Goal: Information Seeking & Learning: Check status

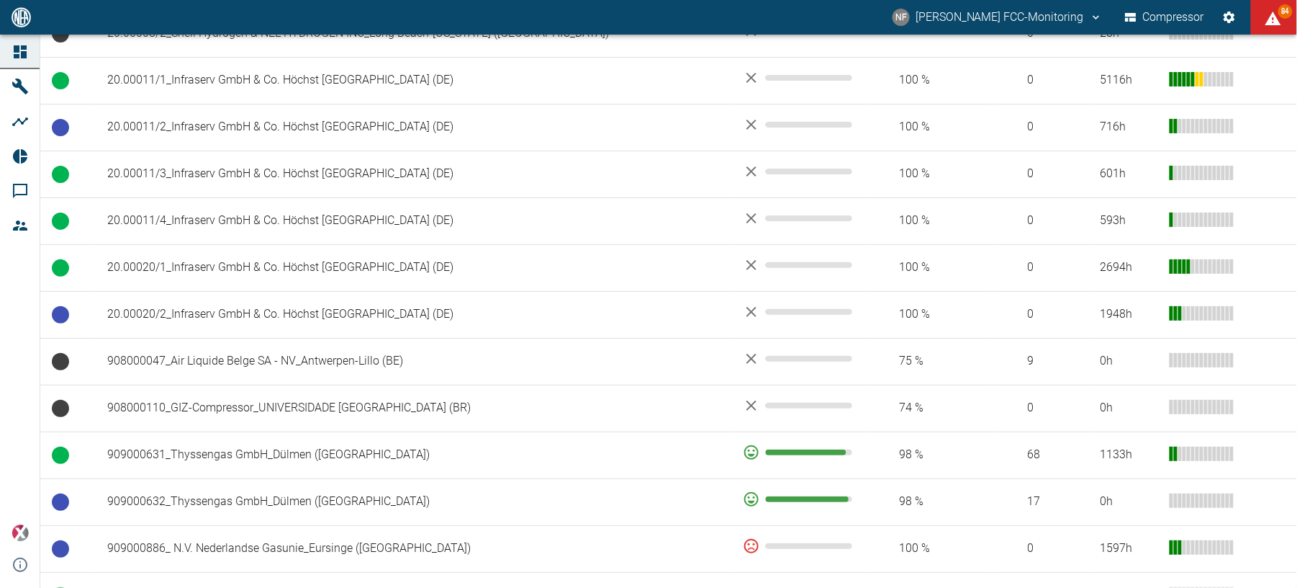
scroll to position [864, 0]
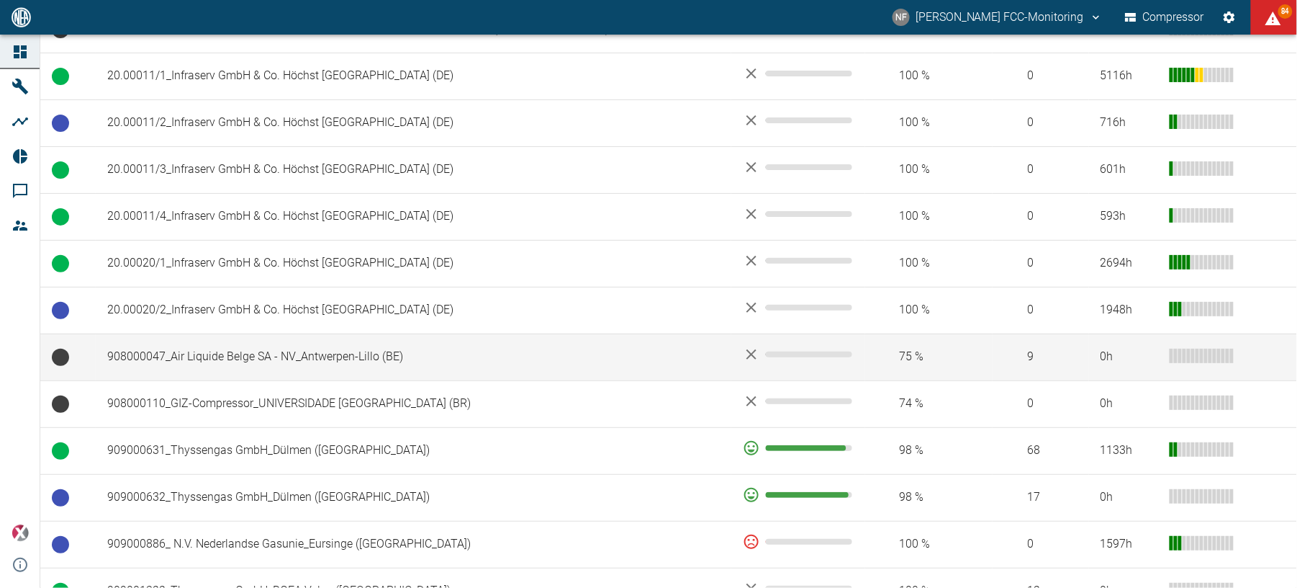
click at [256, 360] on td "908000047_Air Liquide Belge SA - NV_Antwerpen-Lillo (BE)" at bounding box center [414, 356] width 636 height 47
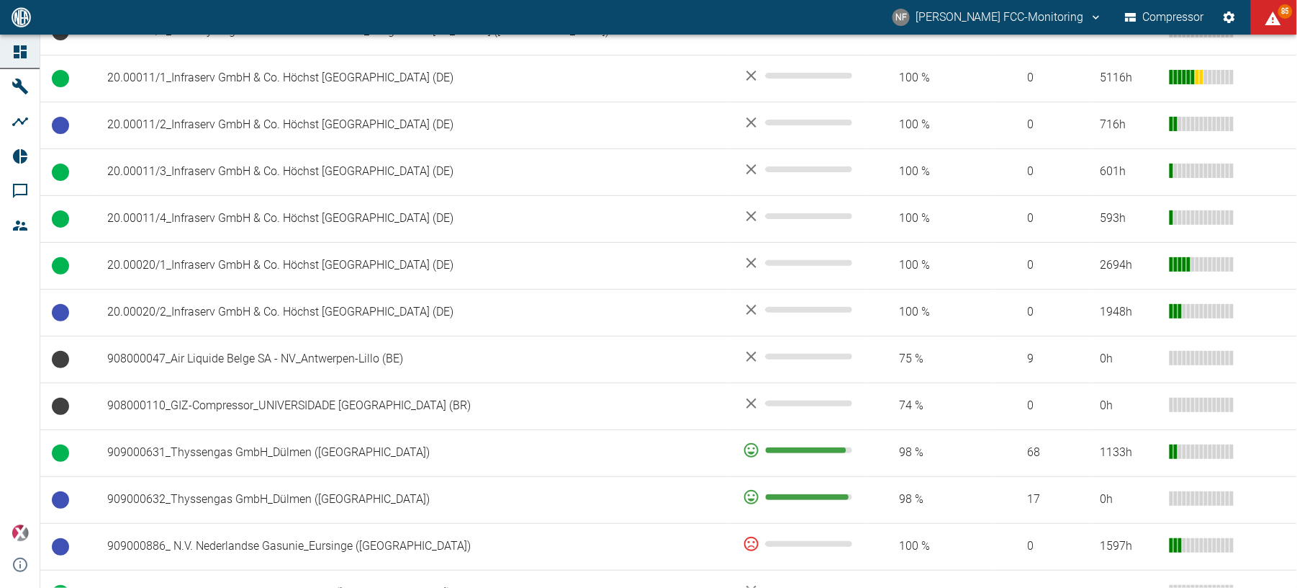
scroll to position [864, 0]
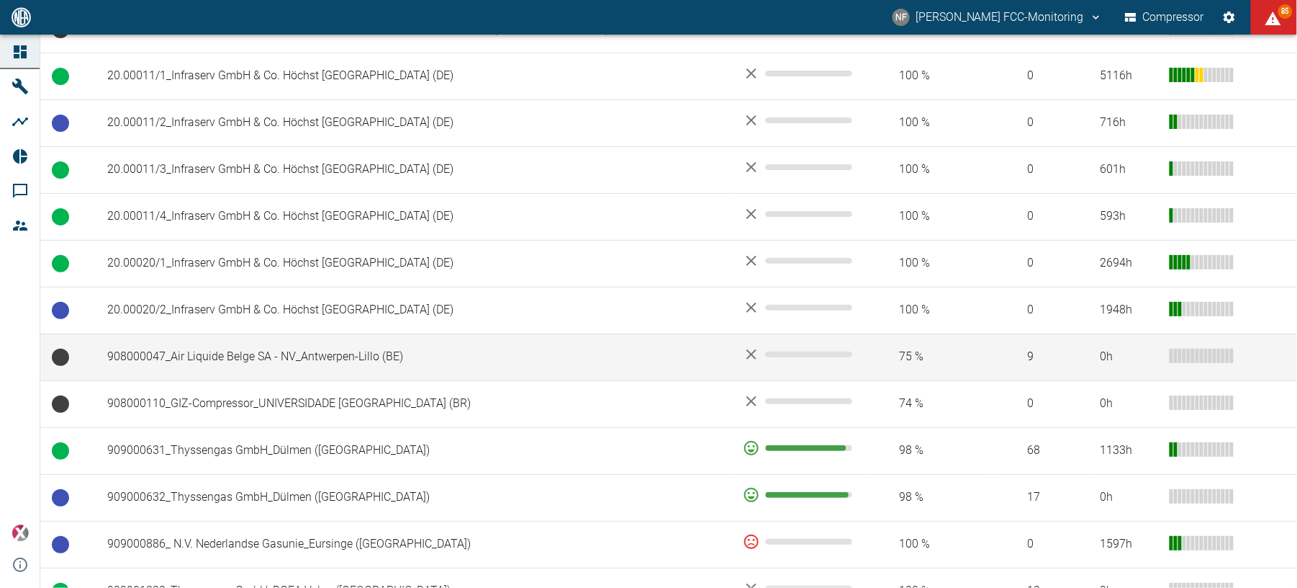
click at [317, 380] on td "908000047_Air Liquide Belge SA - NV_Antwerpen-Lillo (BE)" at bounding box center [414, 356] width 636 height 47
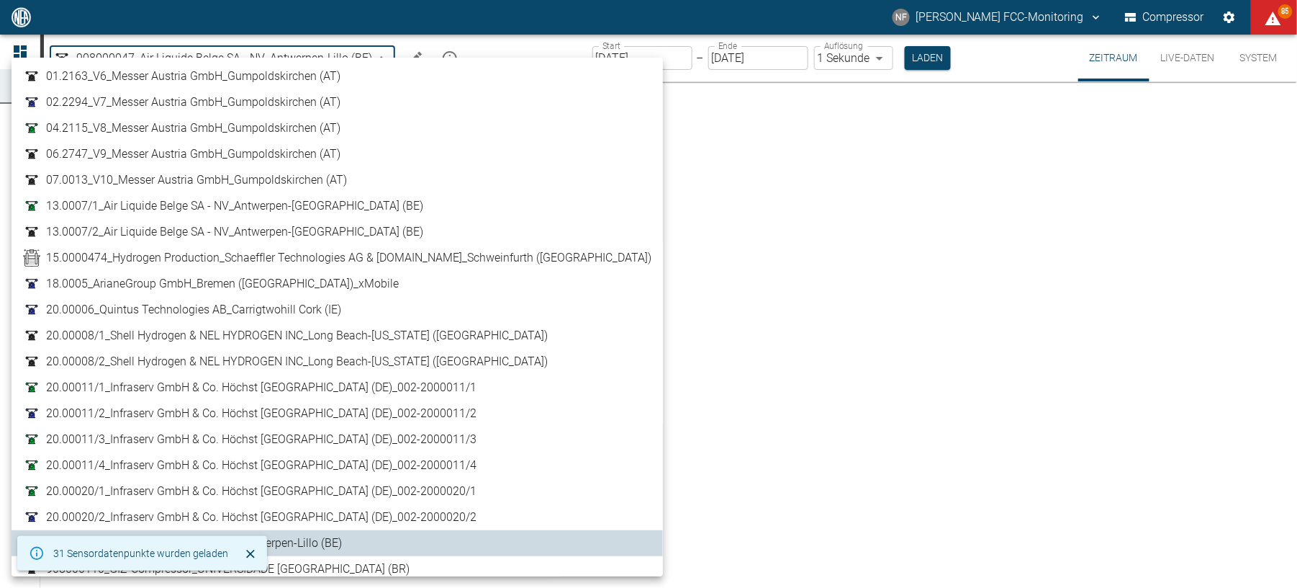
click at [292, 65] on body "NF Neuman-Esser FCC-Monitoring Compressor 85 Dashboard Maschinen Analysen Repor…" at bounding box center [648, 294] width 1297 height 588
click at [136, 122] on span "04.2115_V8_Messer Austria GmbH_Gumpoldskirchen (AT)" at bounding box center [193, 128] width 294 height 17
type input "62df7942-7815-4ccf-a722-4ba74b721732"
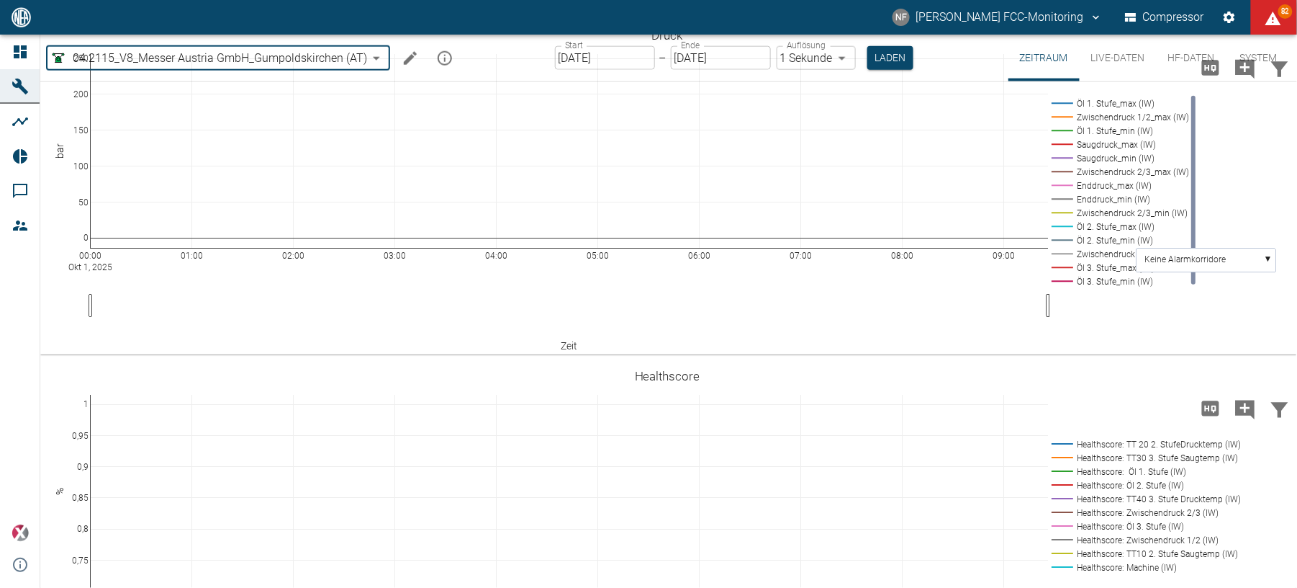
scroll to position [665, 0]
click at [1107, 58] on button "Live-Daten" at bounding box center [1118, 58] width 77 height 47
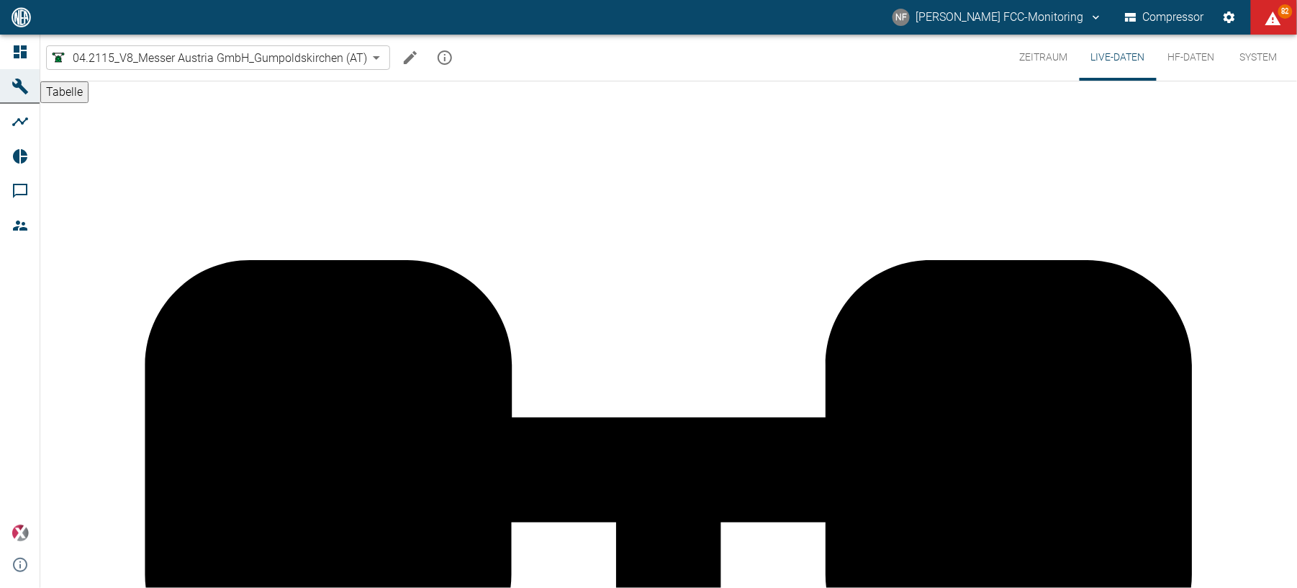
scroll to position [192, 0]
click at [1024, 65] on button "Zeitraum" at bounding box center [1044, 58] width 71 height 46
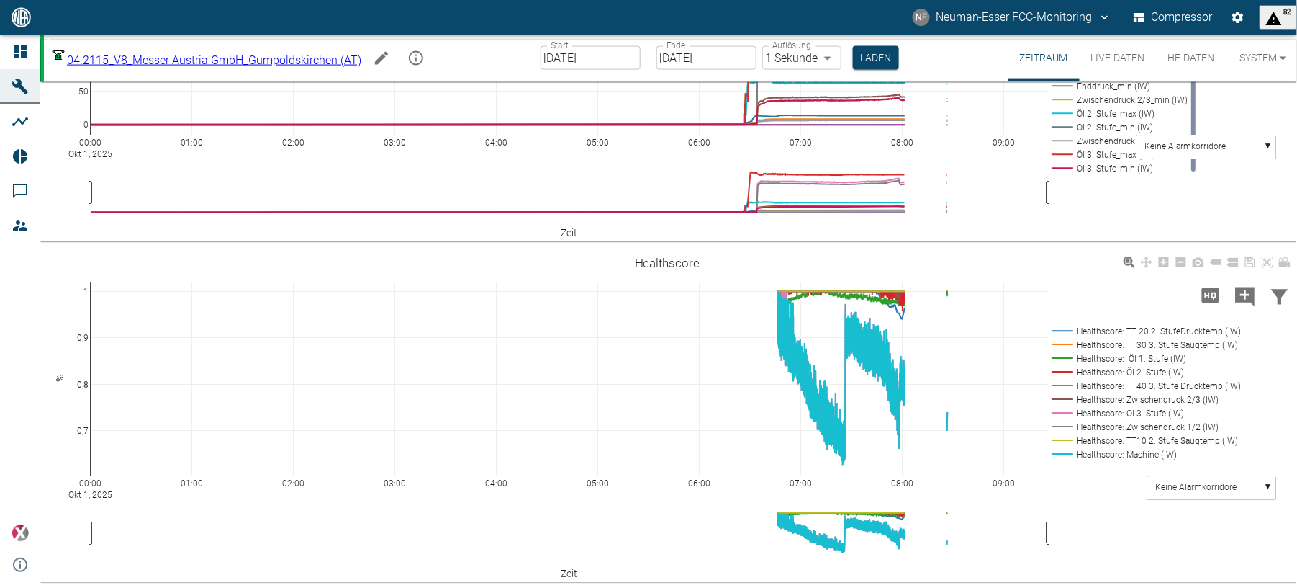
scroll to position [857, 0]
click at [1251, 476] on div "00:00 Okt 1, 2025 01:00 02:00 03:00 04:00 05:00 06:00 07:00 08:00 09:00 0,7 0,8…" at bounding box center [667, 415] width 1255 height 324
click at [1251, 485] on rect at bounding box center [1212, 488] width 129 height 24
click at [1219, 536] on text "Healthscore: Machine (IW)" at bounding box center [1206, 540] width 100 height 10
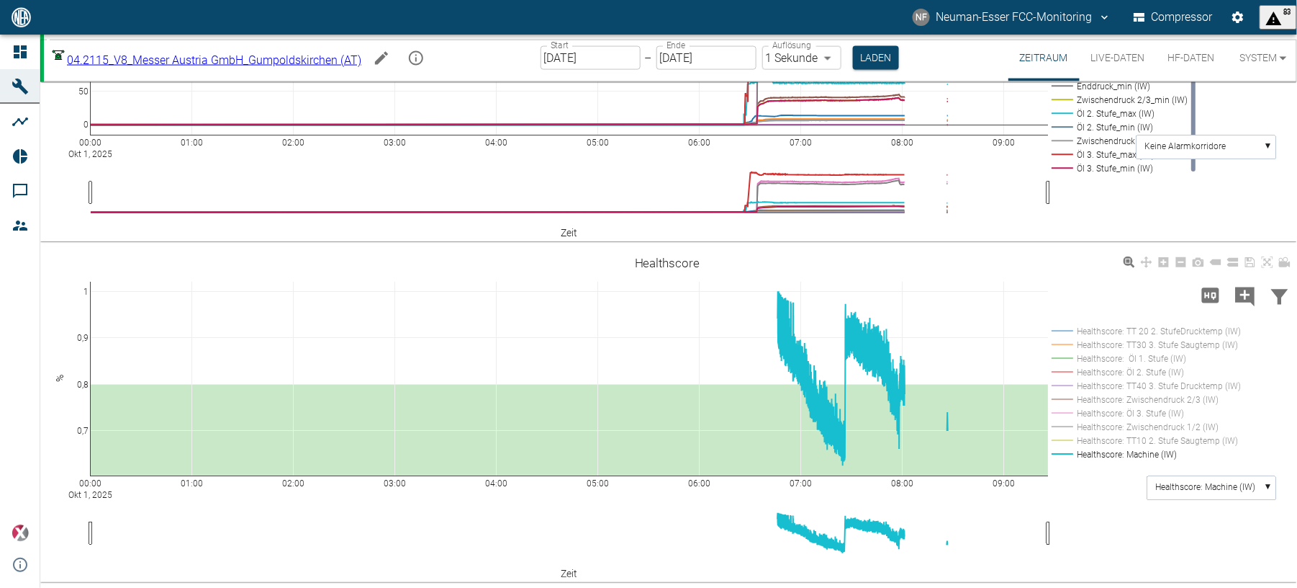
click at [1124, 58] on button "Live-Daten" at bounding box center [1118, 58] width 77 height 47
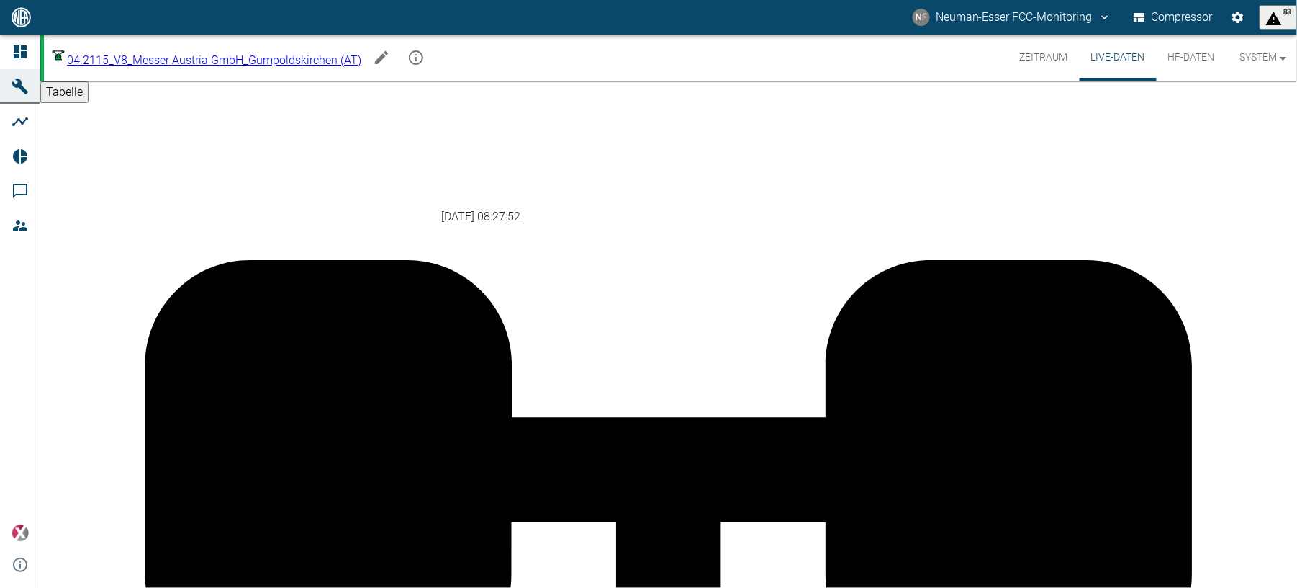
scroll to position [288, 0]
type input "0,7"
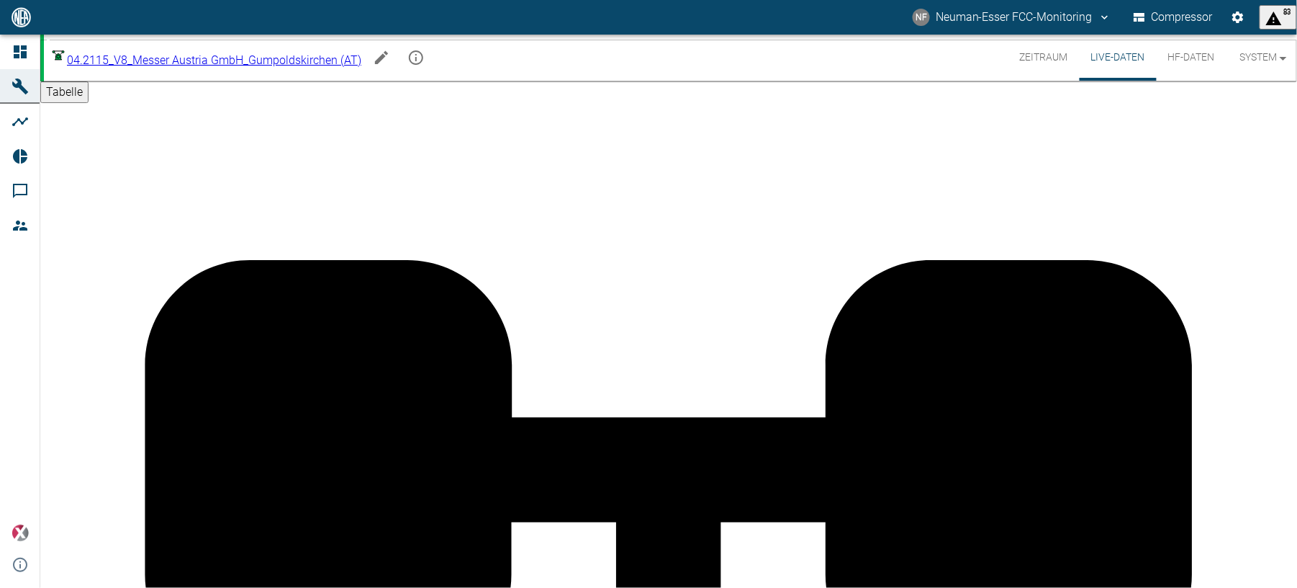
type input "0,7"
click at [1050, 53] on button "Zeitraum" at bounding box center [1044, 58] width 71 height 46
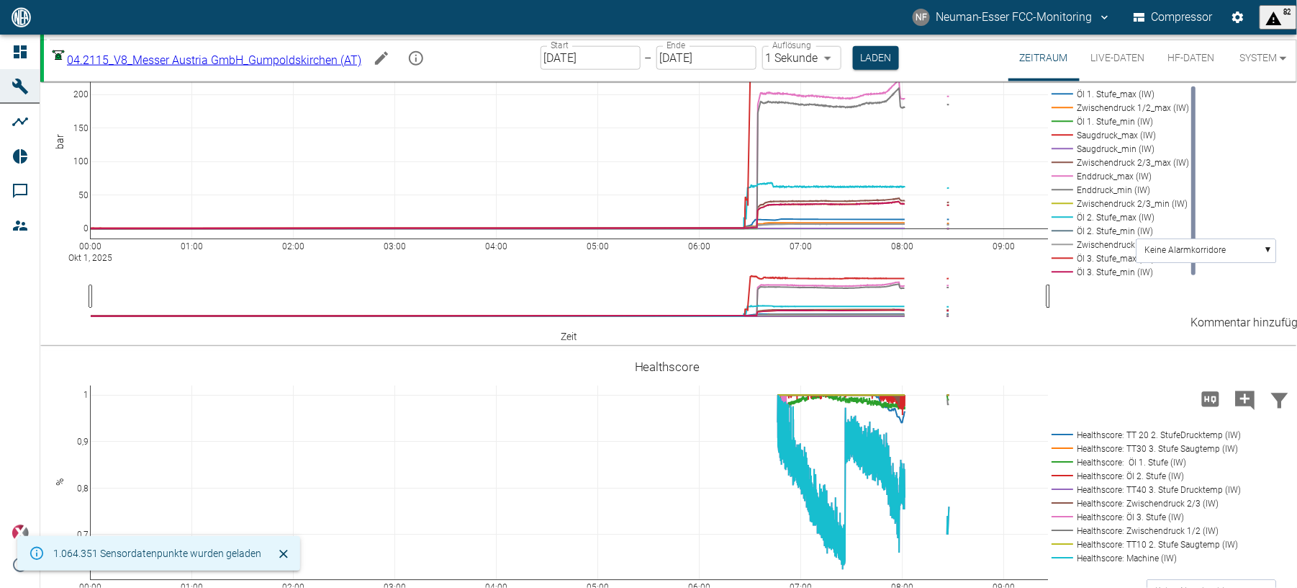
scroll to position [857, 0]
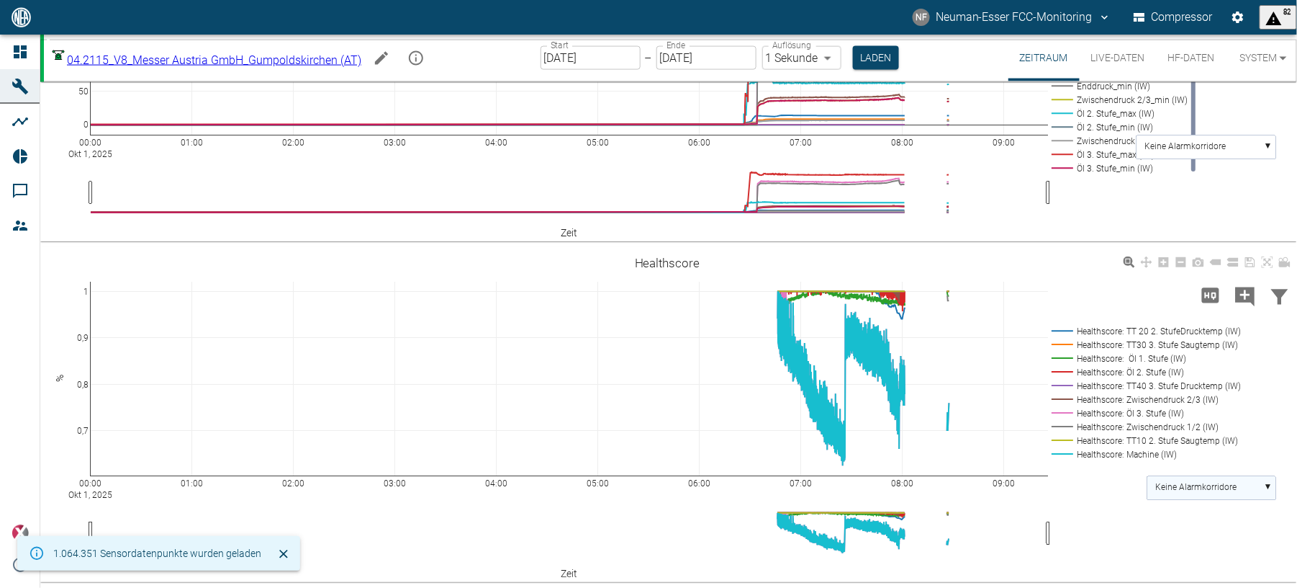
click at [1213, 485] on text "Keine Alarmkorridore" at bounding box center [1196, 487] width 81 height 10
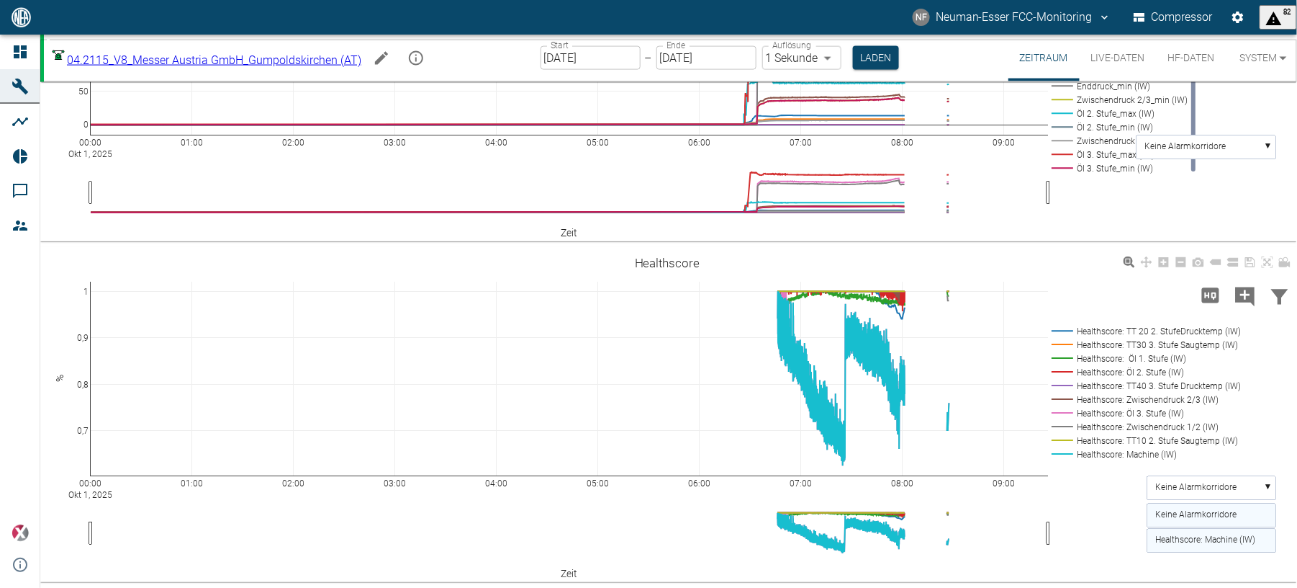
click at [1200, 541] on text "Healthscore: Machine (IW)" at bounding box center [1206, 540] width 100 height 10
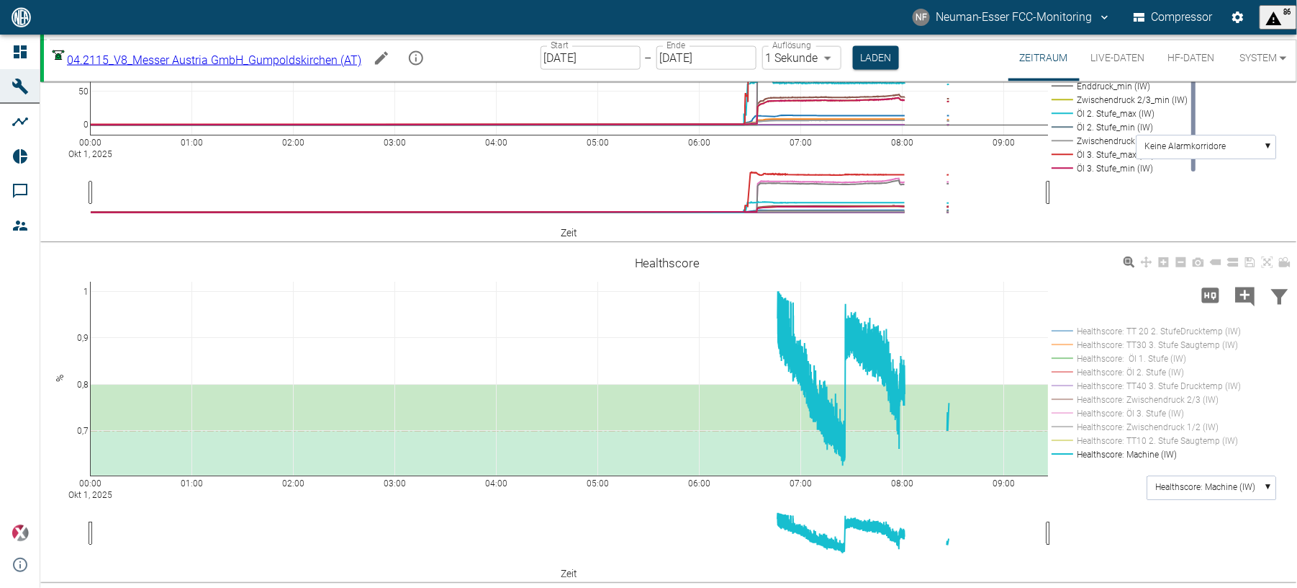
click at [1109, 56] on button "Live-Daten" at bounding box center [1118, 58] width 77 height 47
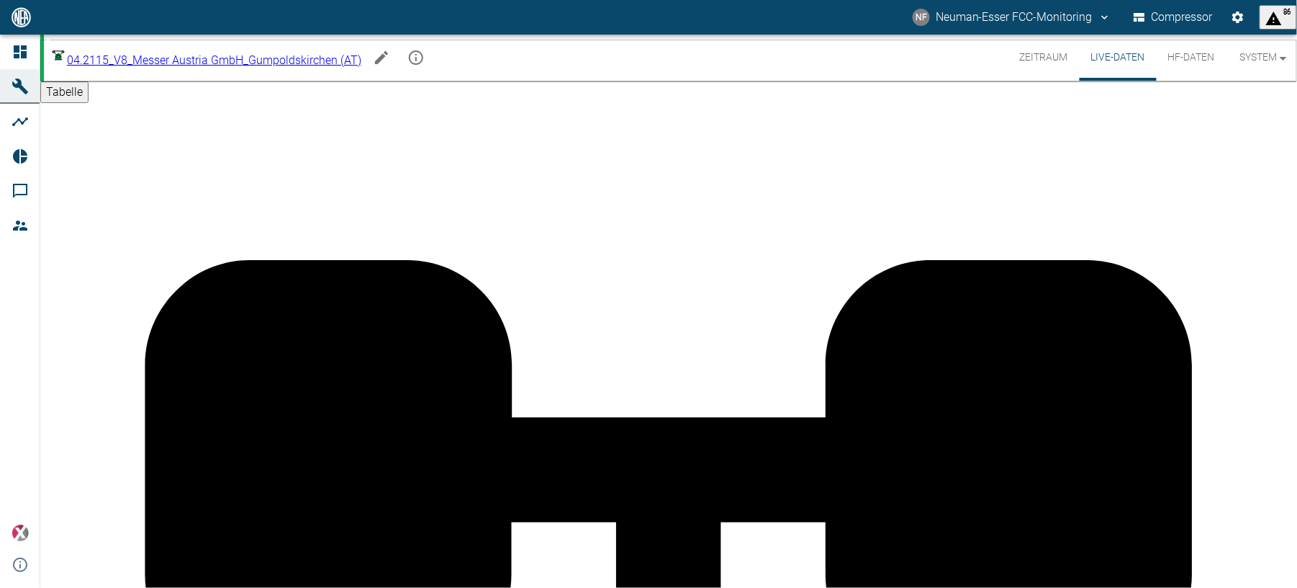
scroll to position [384, 0]
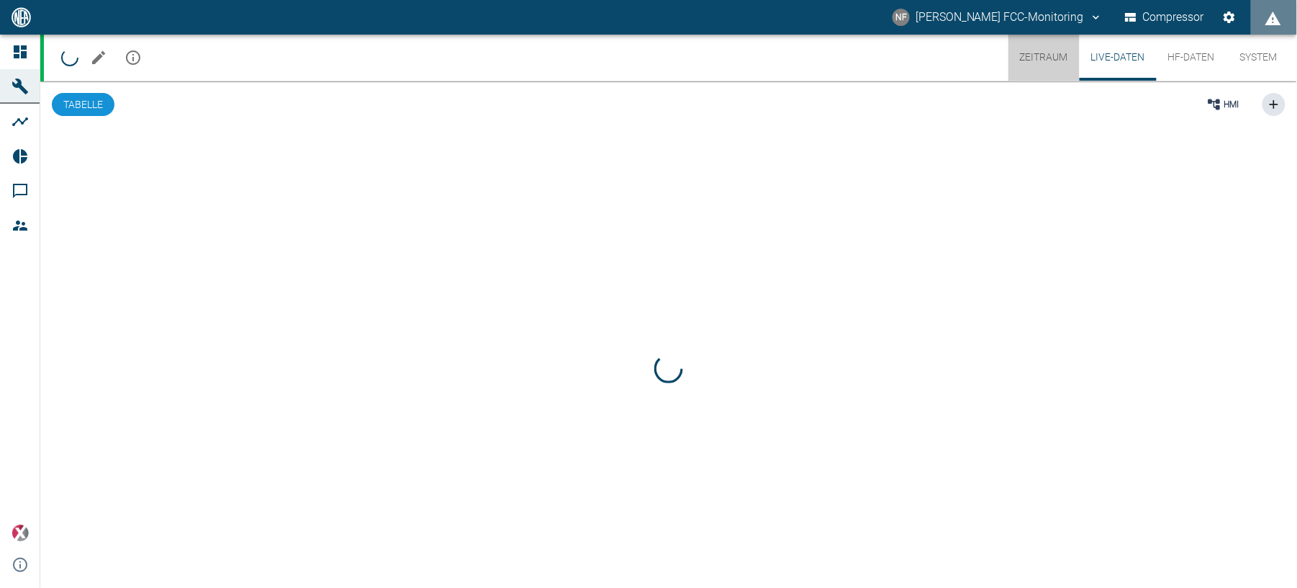
click at [1037, 56] on button "Zeitraum" at bounding box center [1044, 58] width 71 height 46
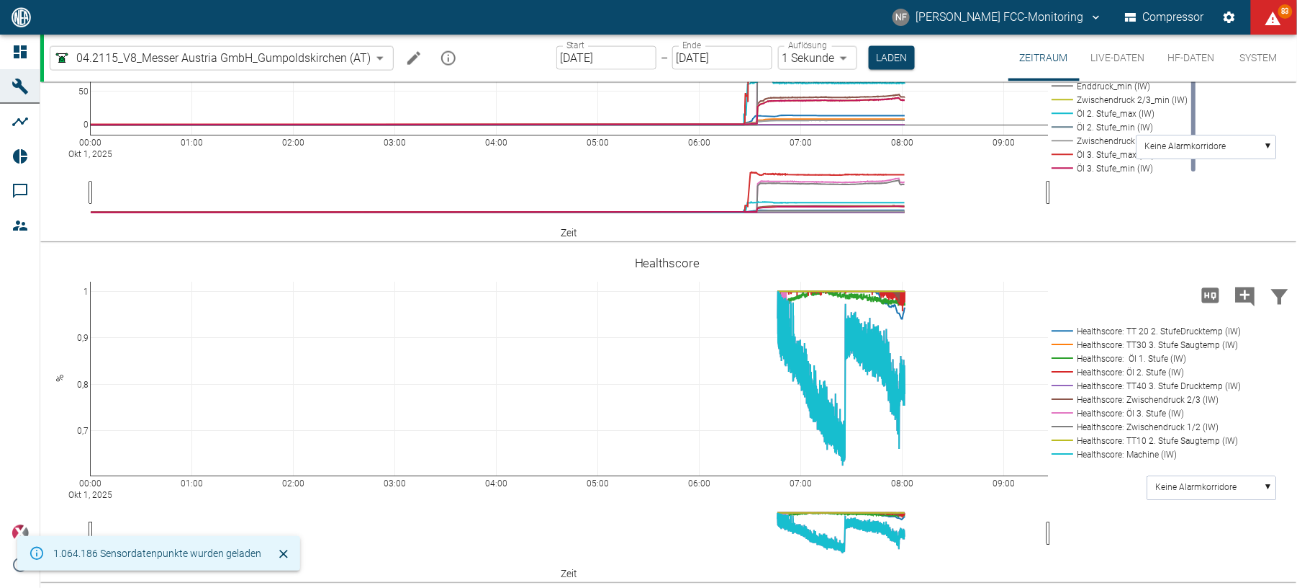
scroll to position [857, 0]
click at [1222, 472] on div "00:00 Okt 1, 2025 01:00 02:00 03:00 04:00 05:00 06:00 07:00 08:00 09:00 0,7 0,8…" at bounding box center [667, 415] width 1255 height 324
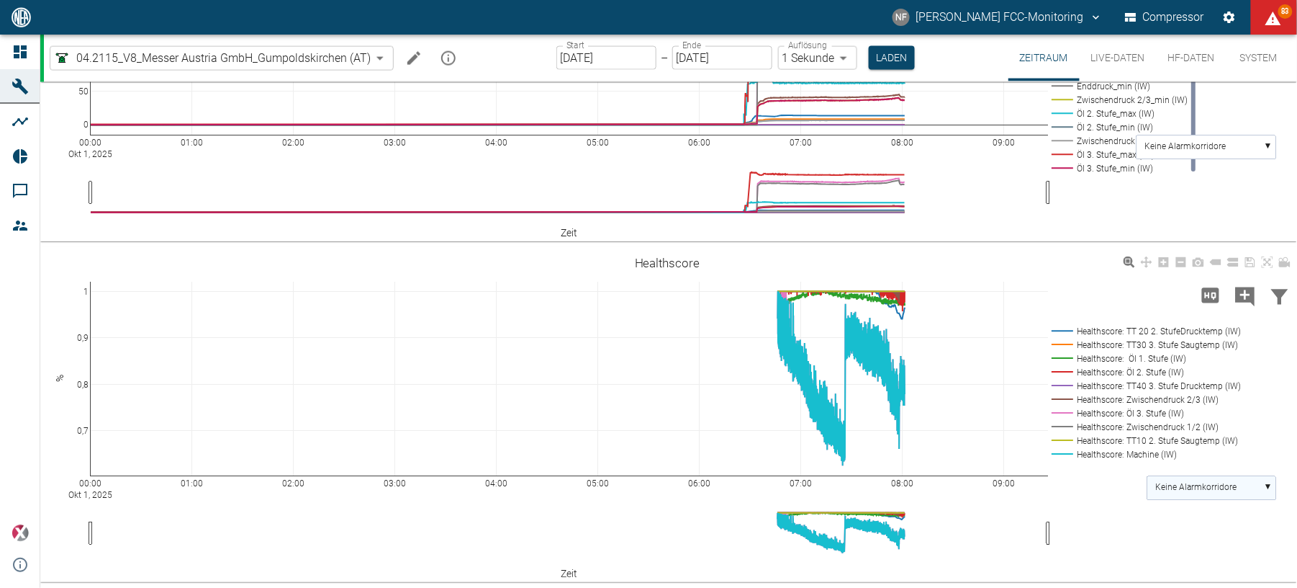
click at [1228, 488] on text "Keine Alarmkorridore" at bounding box center [1196, 487] width 81 height 10
click at [1197, 540] on text "Healthscore: Machine (IW)" at bounding box center [1206, 540] width 100 height 10
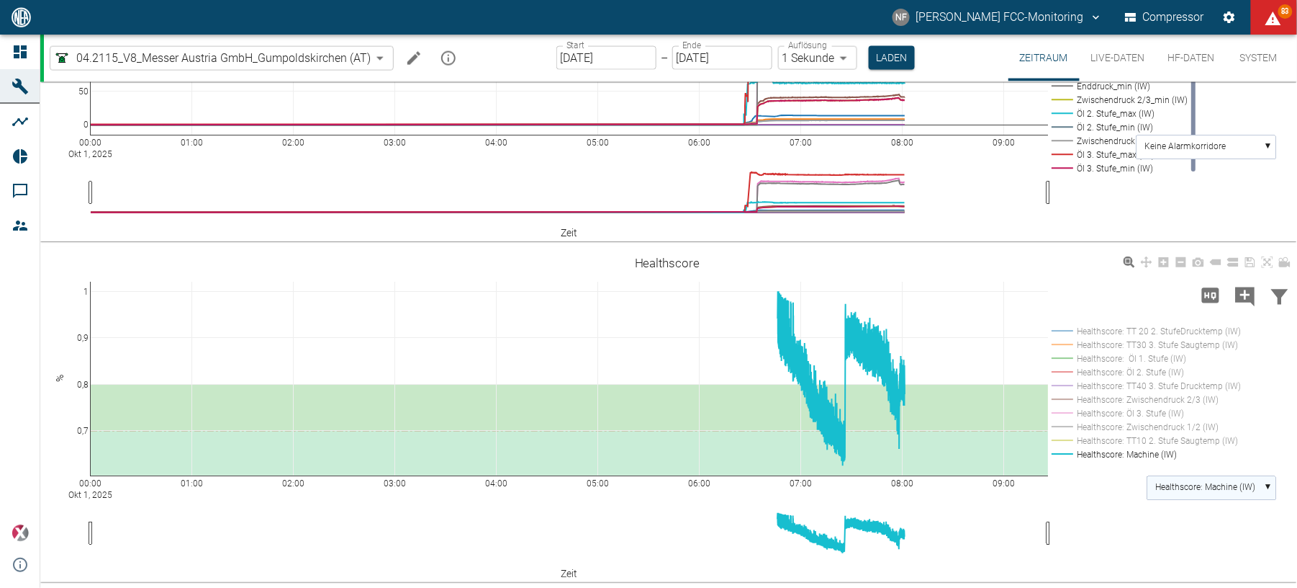
click at [1214, 499] on rect at bounding box center [1212, 488] width 129 height 24
click at [1196, 485] on text "Healthscore: Machine (IW)" at bounding box center [1206, 487] width 100 height 10
click at [1198, 514] on text "Keine Alarmkorridore" at bounding box center [1196, 515] width 81 height 10
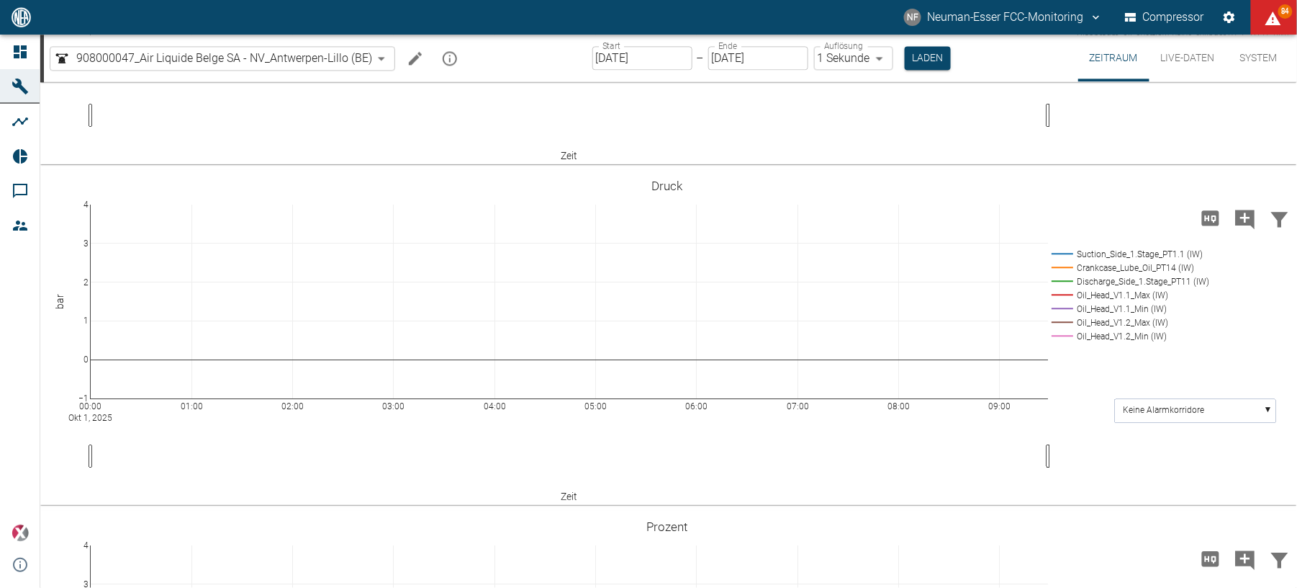
scroll to position [1248, 0]
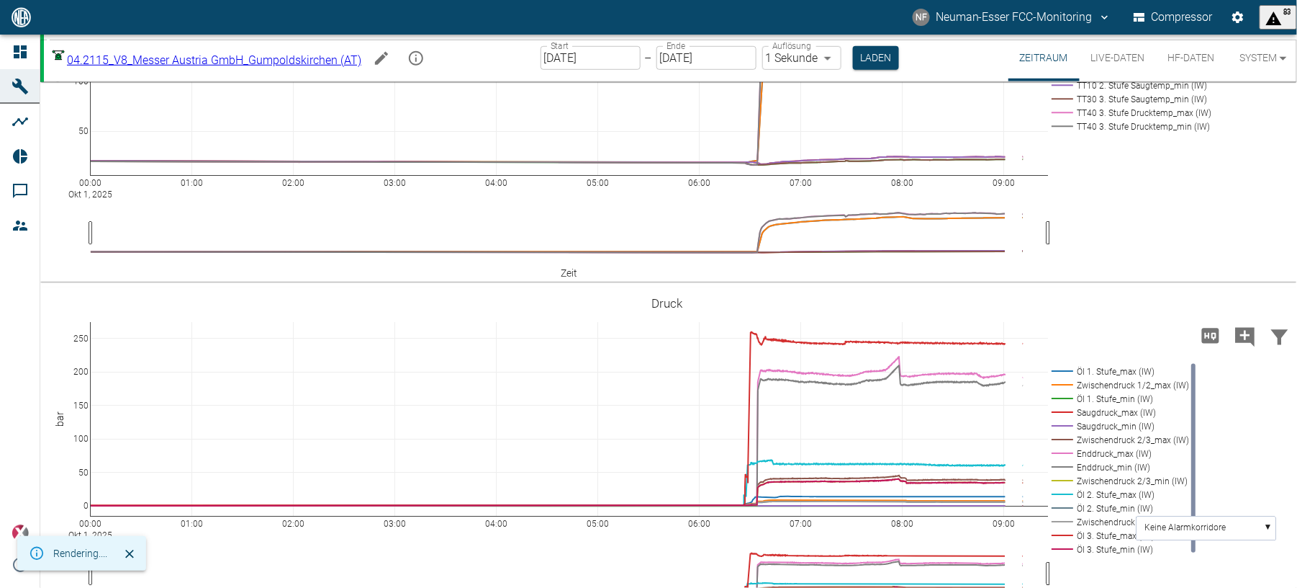
scroll to position [480, 0]
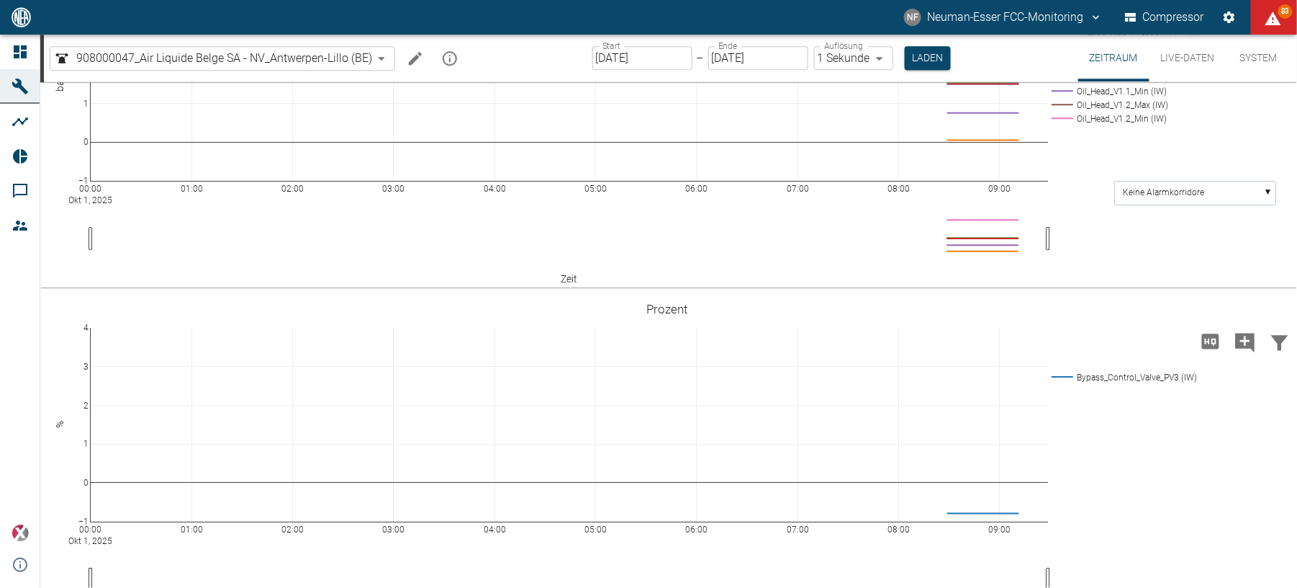
scroll to position [1344, 0]
click at [1187, 50] on button "Live-Daten" at bounding box center [1188, 58] width 77 height 47
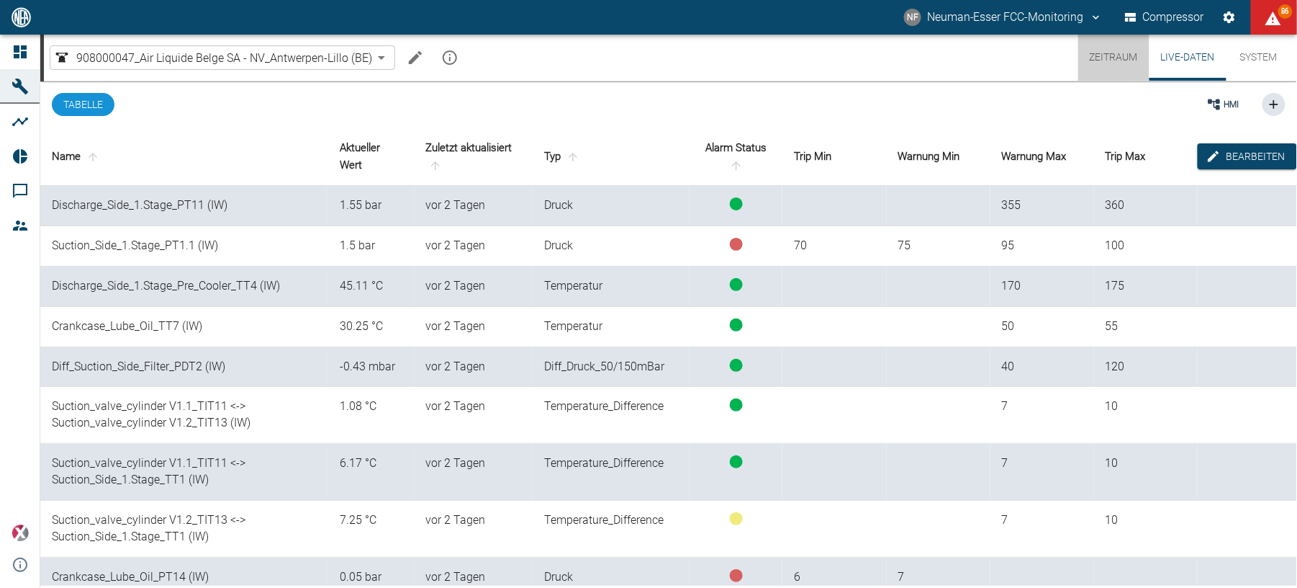
click at [1118, 52] on button "Zeitraum" at bounding box center [1114, 58] width 71 height 46
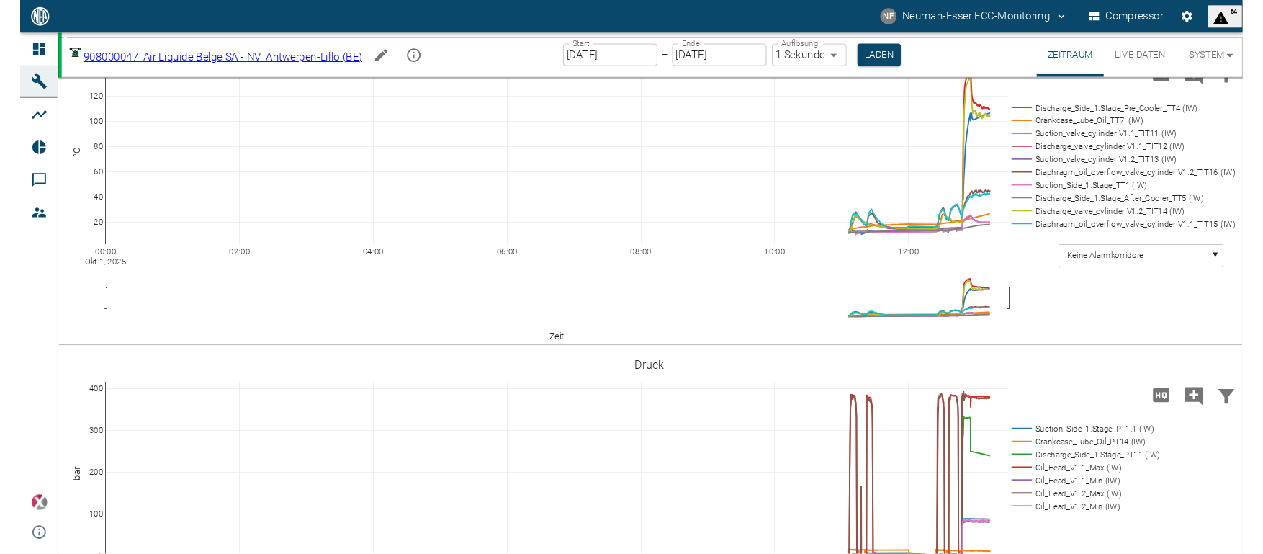
scroll to position [1152, 0]
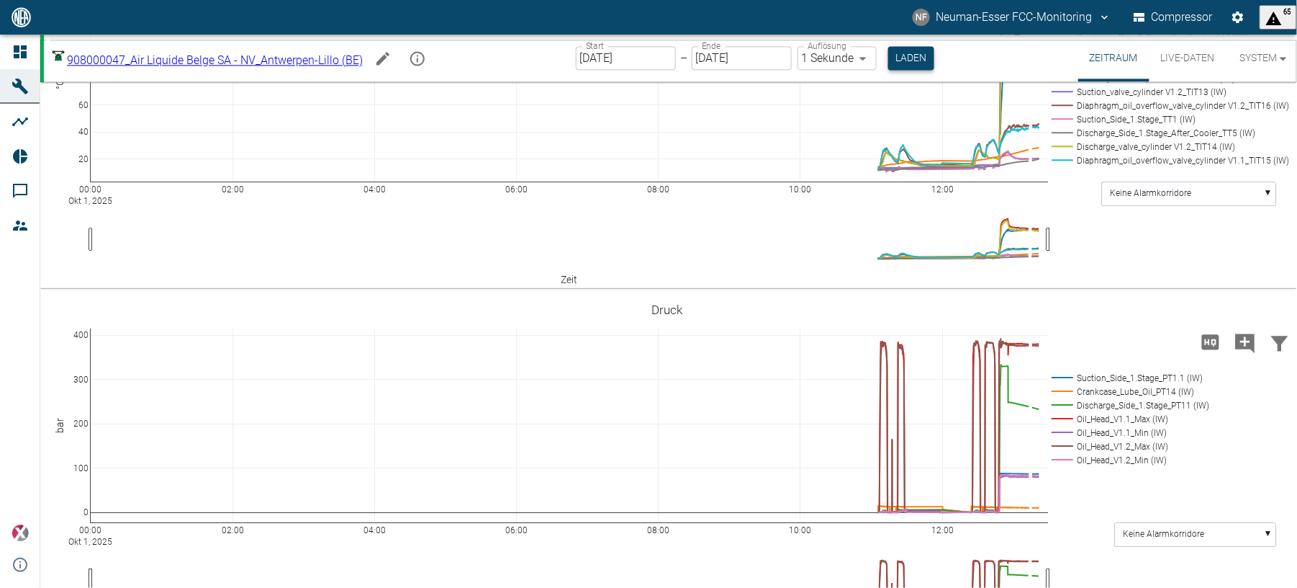
click at [931, 53] on button "Laden" at bounding box center [912, 58] width 46 height 24
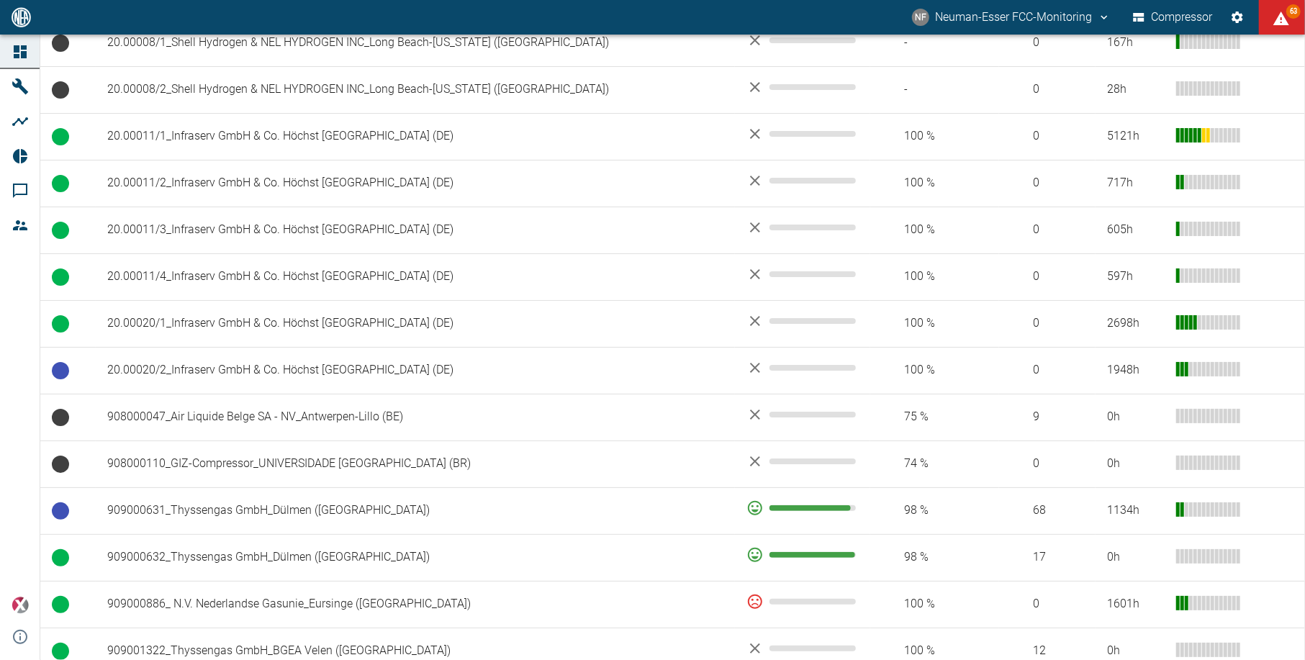
scroll to position [960, 0]
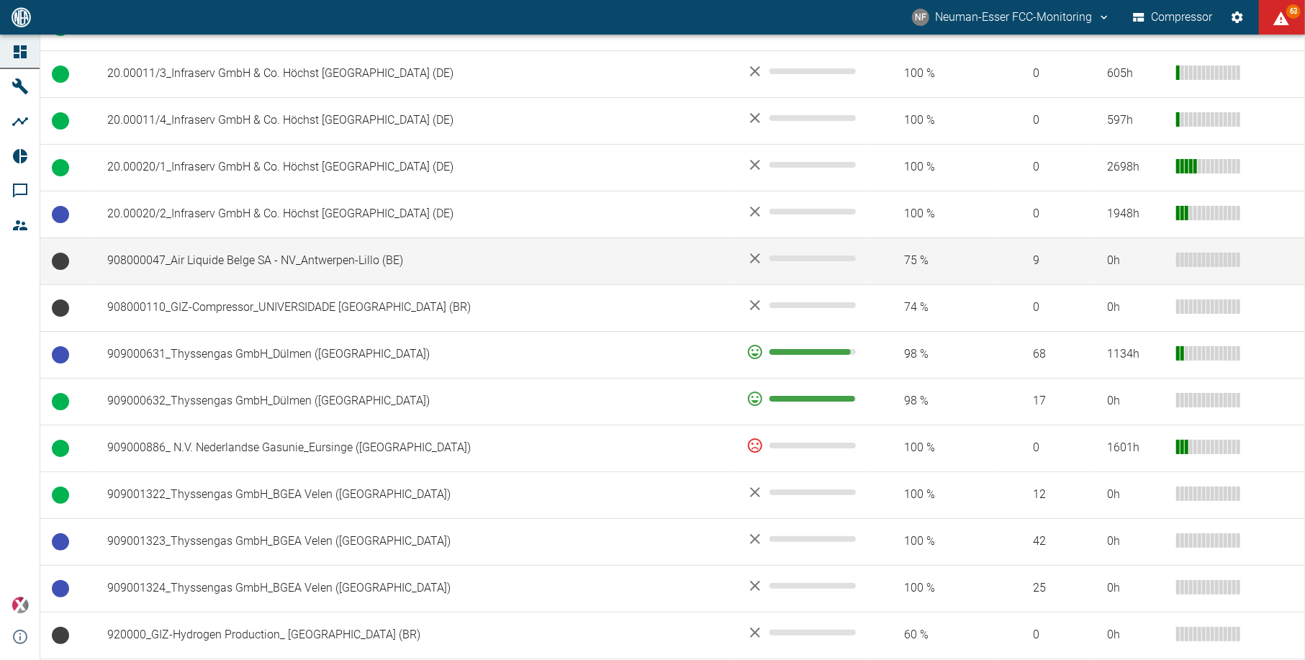
click at [347, 268] on td "908000047_Air Liquide Belge SA - NV_Antwerpen-Lillo (BE)" at bounding box center [415, 261] width 639 height 47
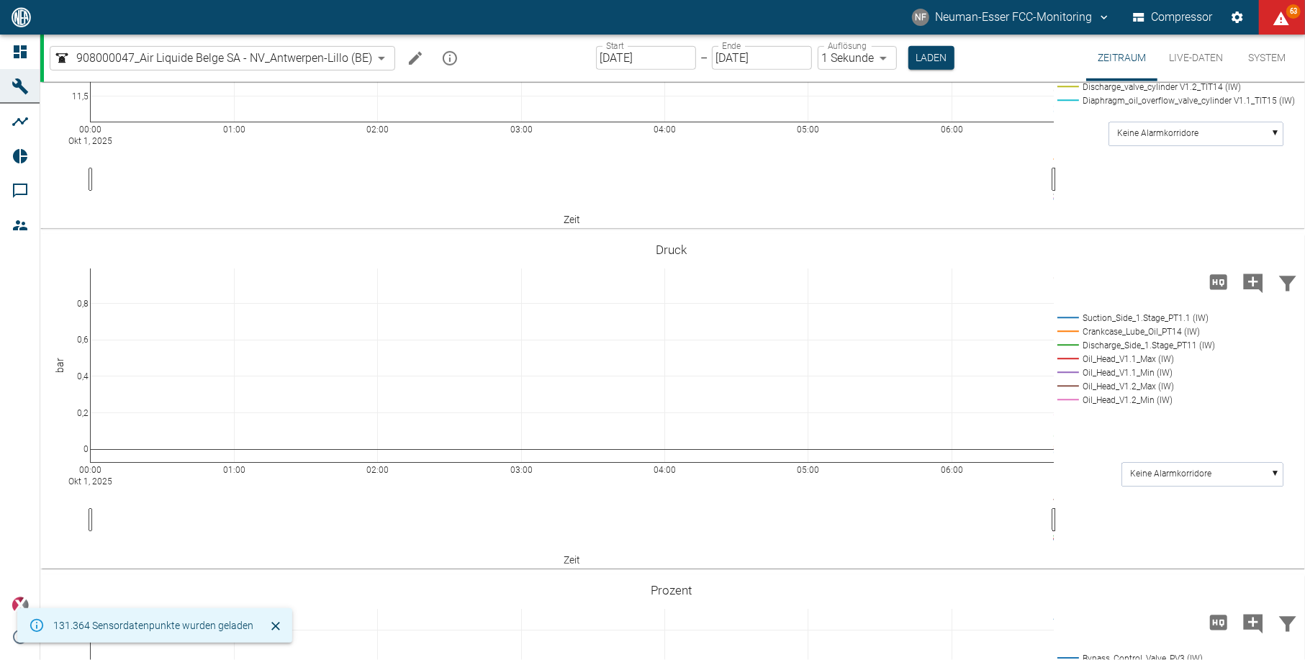
scroll to position [768, 0]
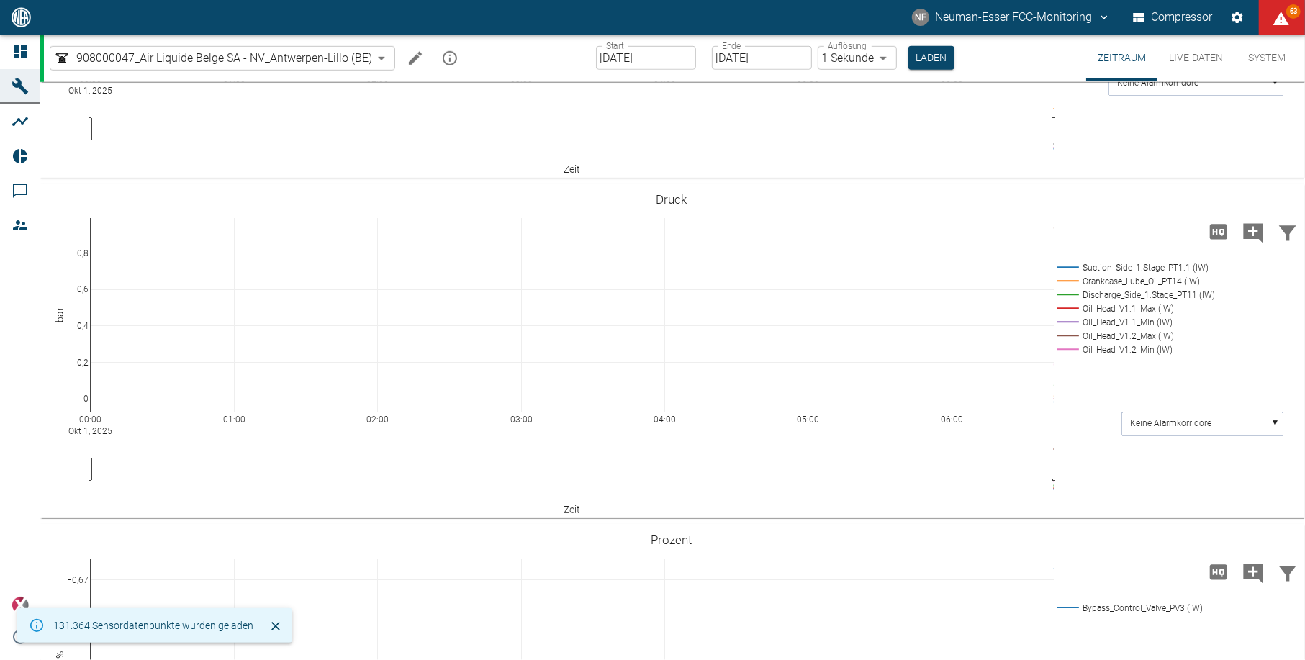
click at [900, 52] on div "Start 01.10.2025 Start – Ende 01.10.2025 Ende Auflösung 1 Sekunde 1sec Auflösun…" at bounding box center [775, 58] width 359 height 47
click at [923, 59] on button "Laden" at bounding box center [932, 58] width 46 height 24
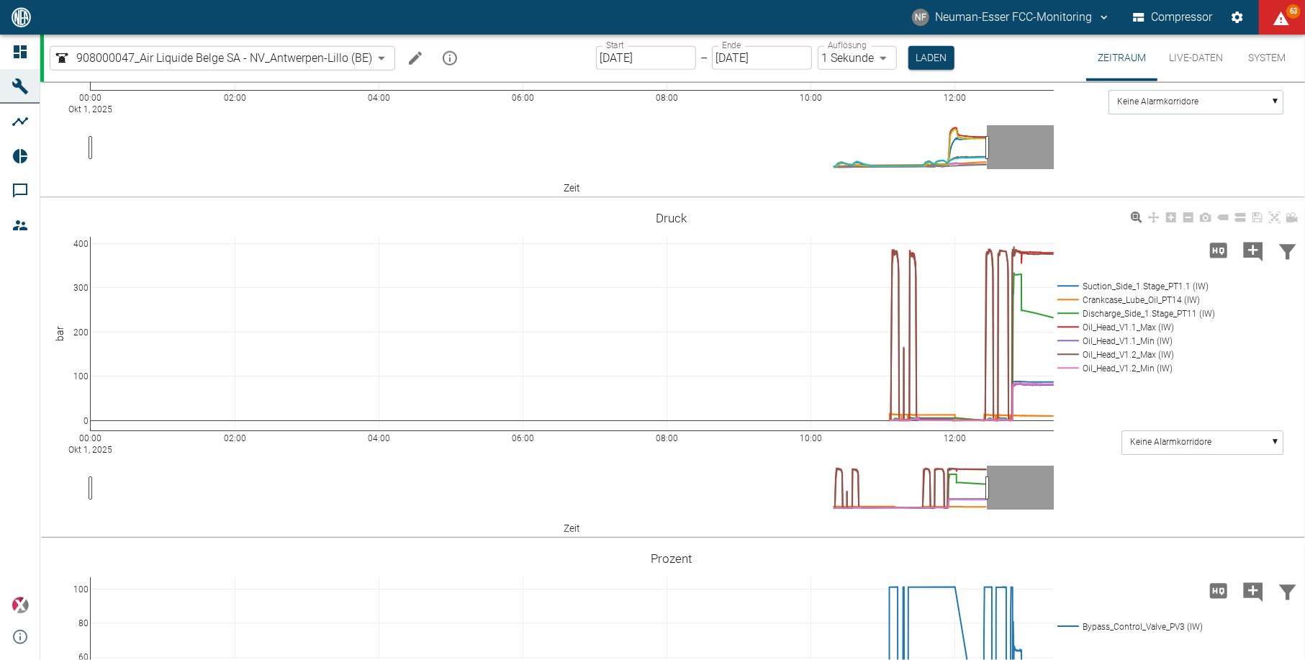
scroll to position [1012, 0]
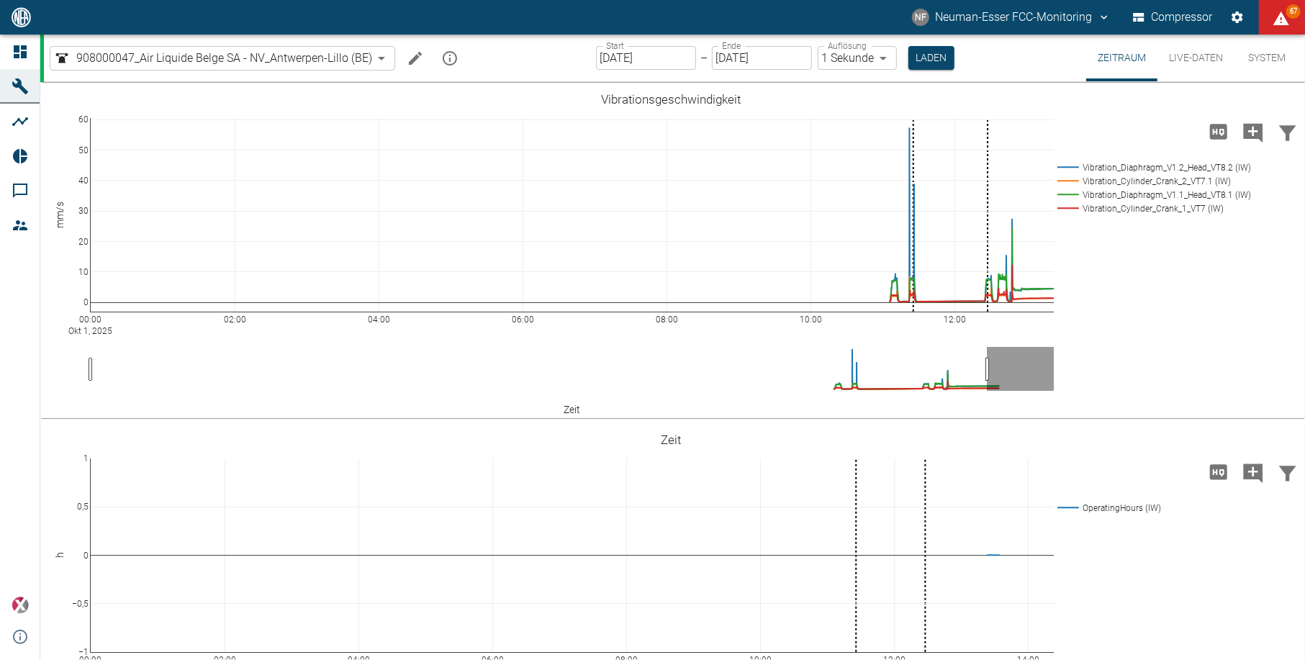
scroll to position [1012, 0]
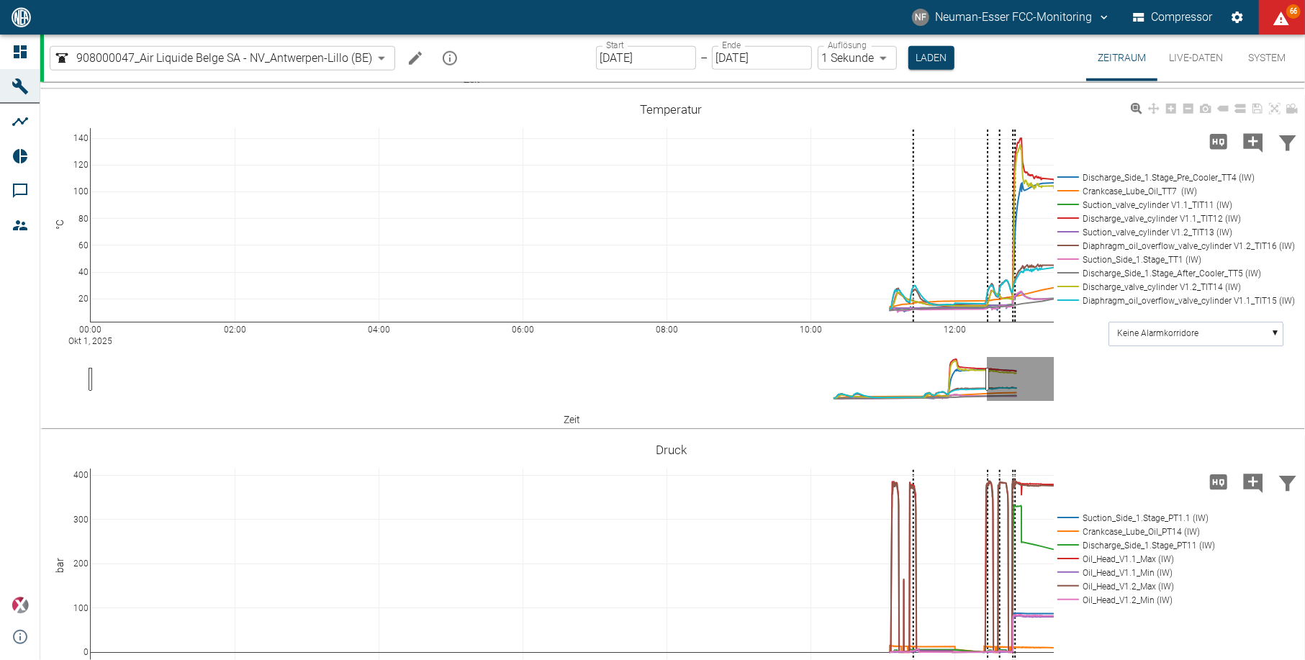
click at [1055, 260] on rect at bounding box center [1173, 260] width 238 height 14
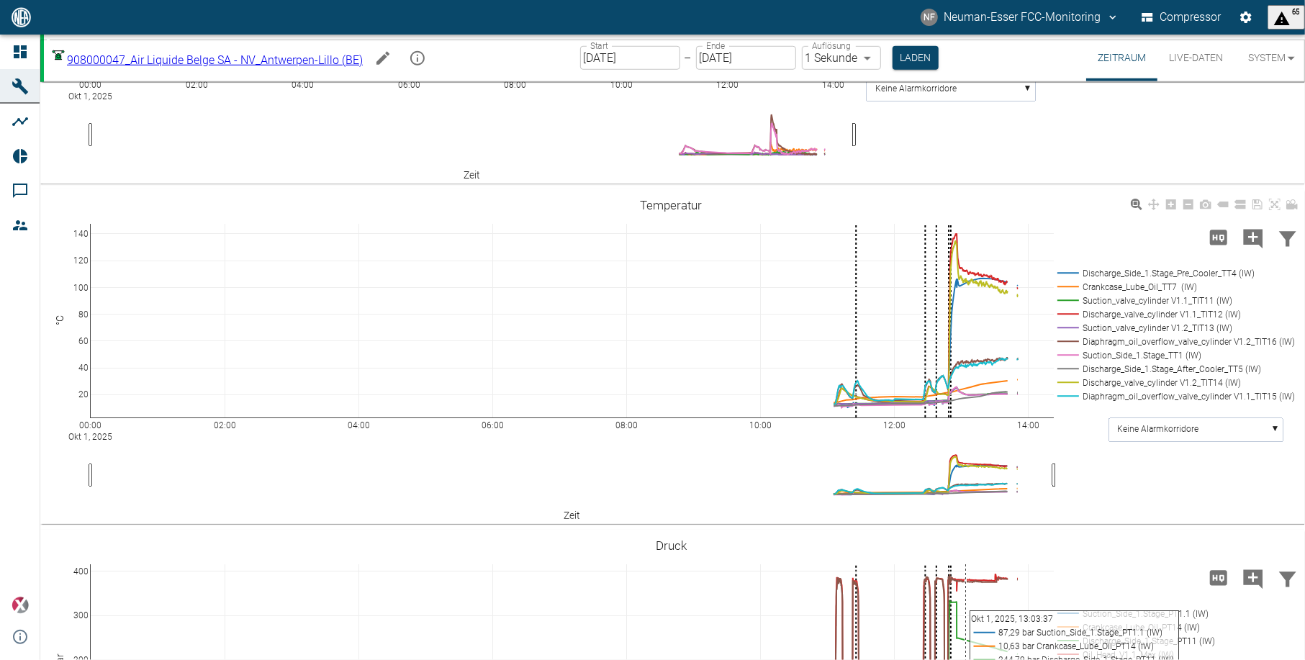
scroll to position [864, 0]
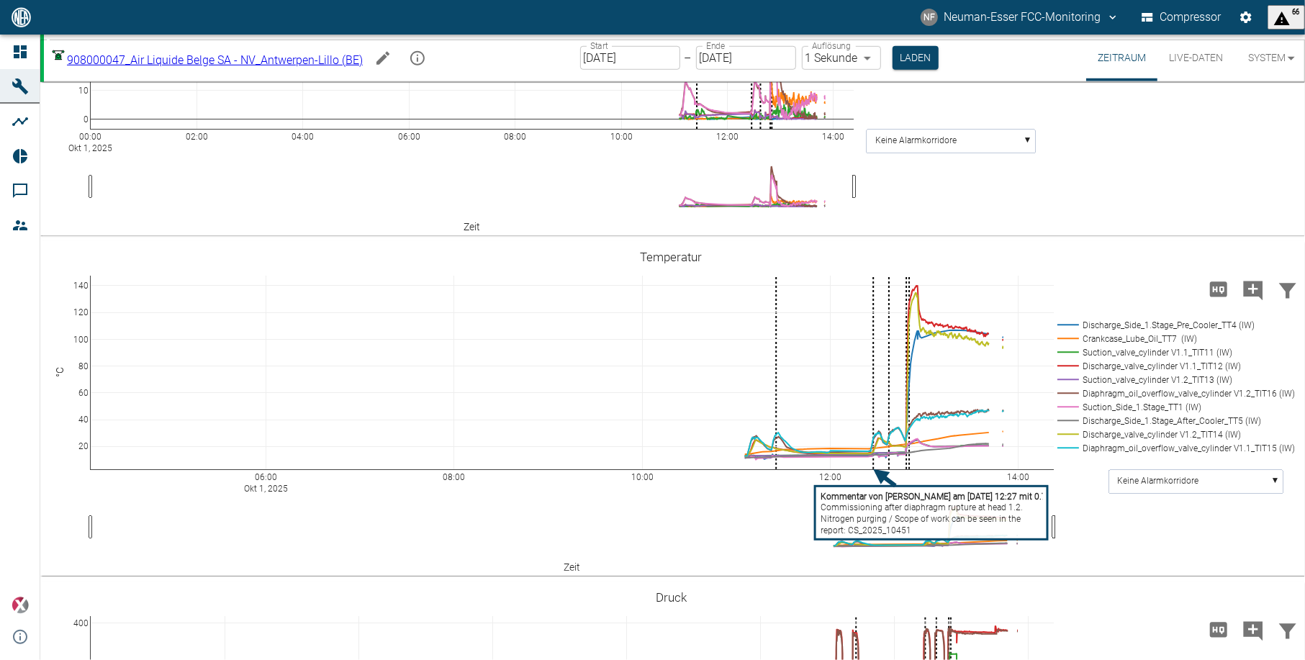
drag, startPoint x: 158, startPoint y: 479, endPoint x: -11, endPoint y: 464, distance: 169.9
click at [0, 464] on html "NF Neuman-Esser FCC-Monitoring Compressor 66 Dashboard Maschinen Analysen Repor…" at bounding box center [652, 330] width 1305 height 660
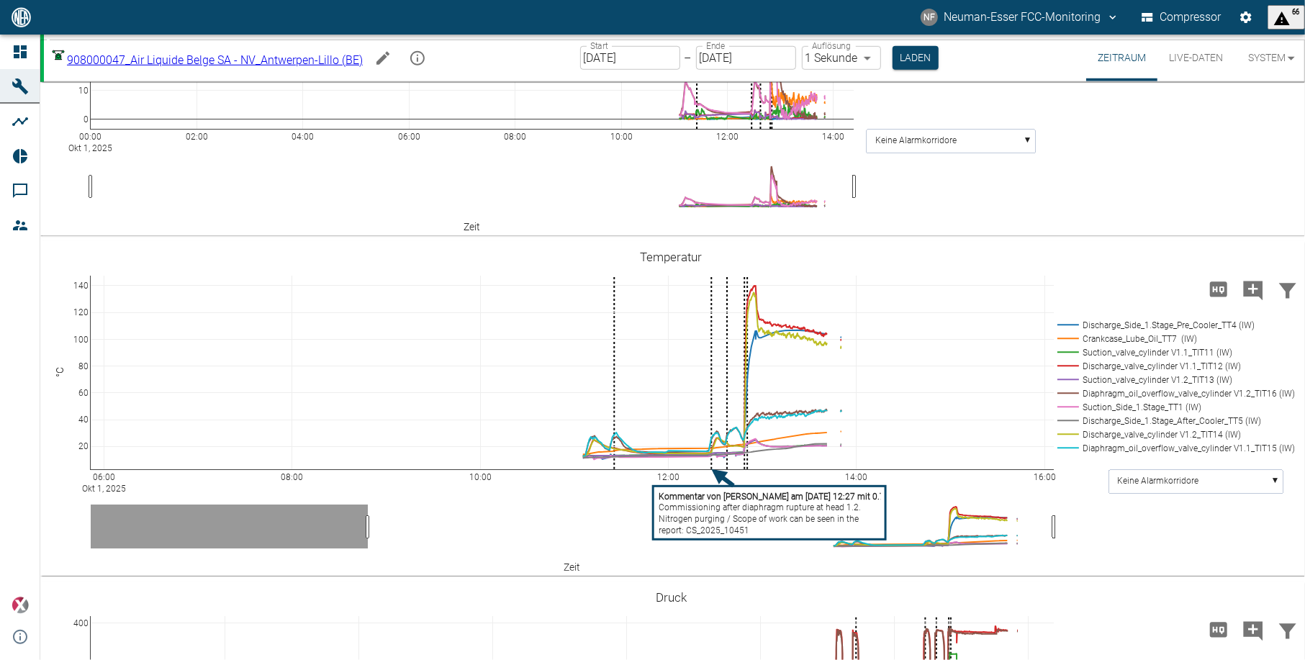
drag, startPoint x: 240, startPoint y: 482, endPoint x: 78, endPoint y: 482, distance: 162.0
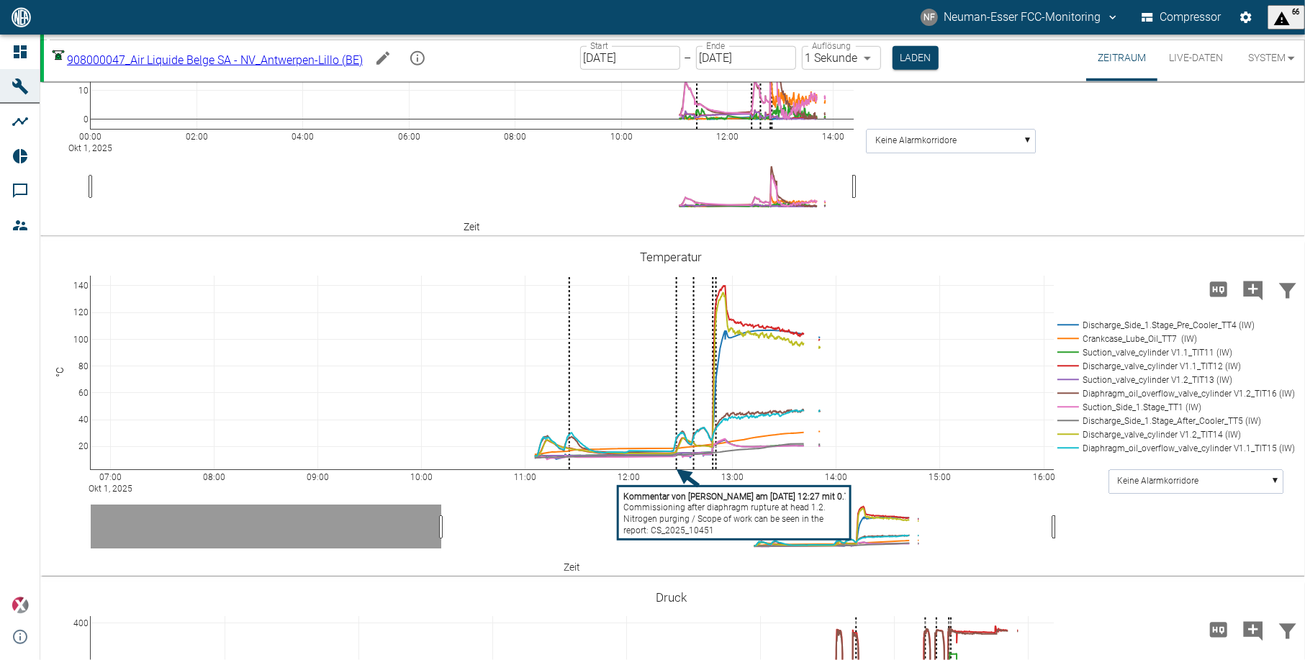
drag, startPoint x: 104, startPoint y: 478, endPoint x: 30, endPoint y: 477, distance: 74.2
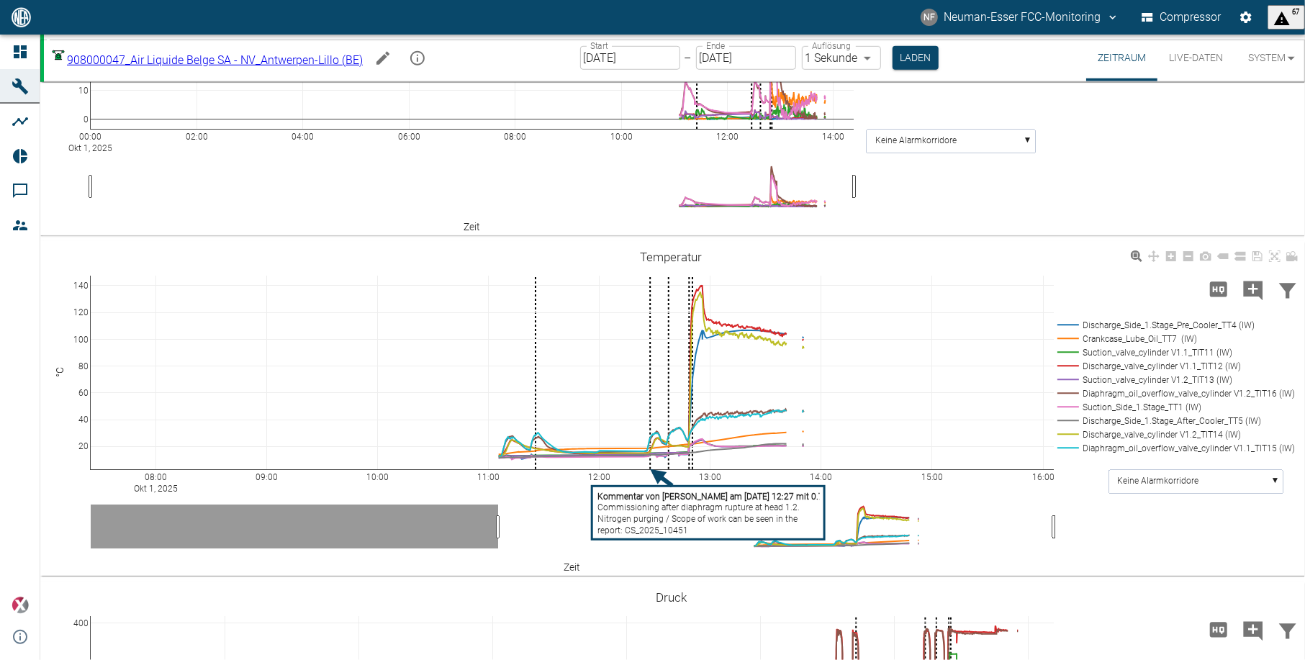
drag, startPoint x: 117, startPoint y: 477, endPoint x: 73, endPoint y: 480, distance: 43.3
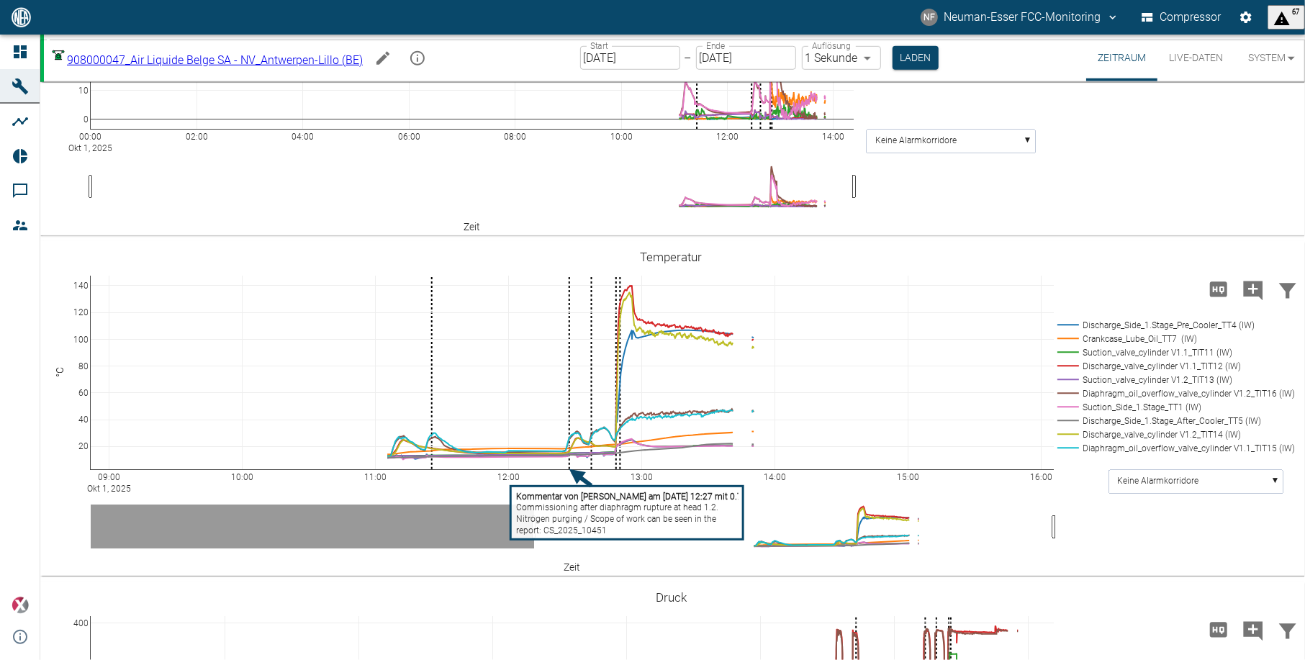
drag, startPoint x: 148, startPoint y: 471, endPoint x: 30, endPoint y: 478, distance: 117.6
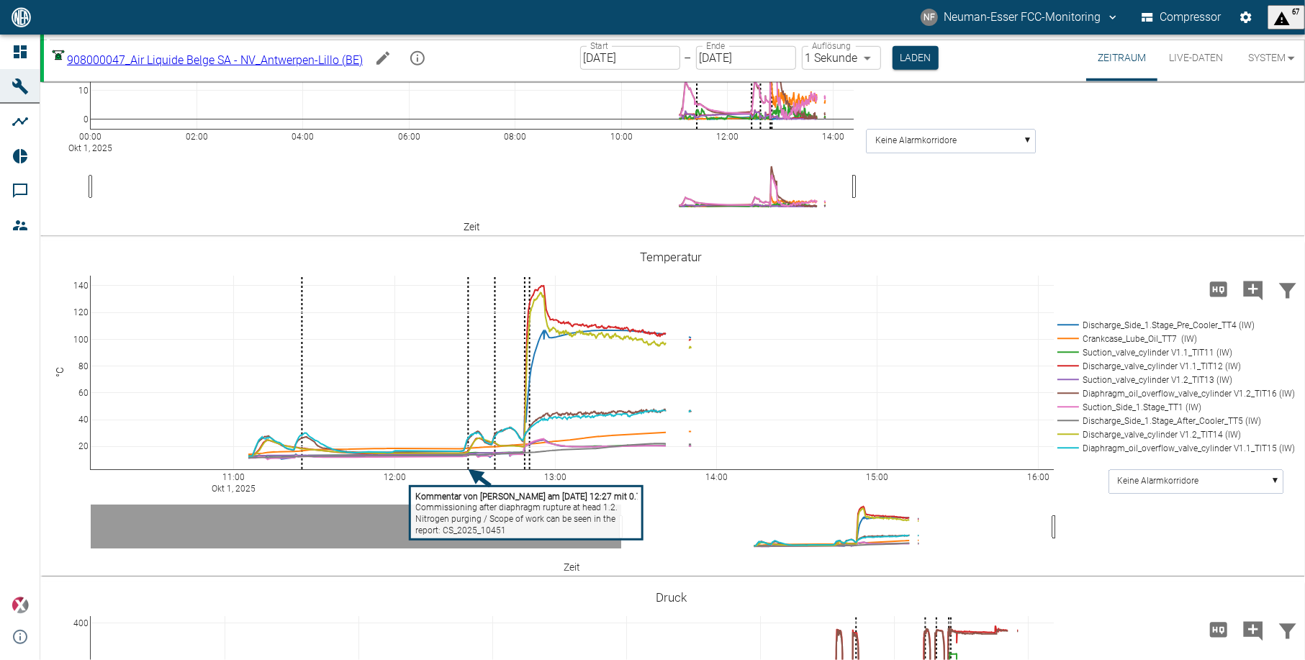
drag, startPoint x: 125, startPoint y: 473, endPoint x: 4, endPoint y: 476, distance: 120.3
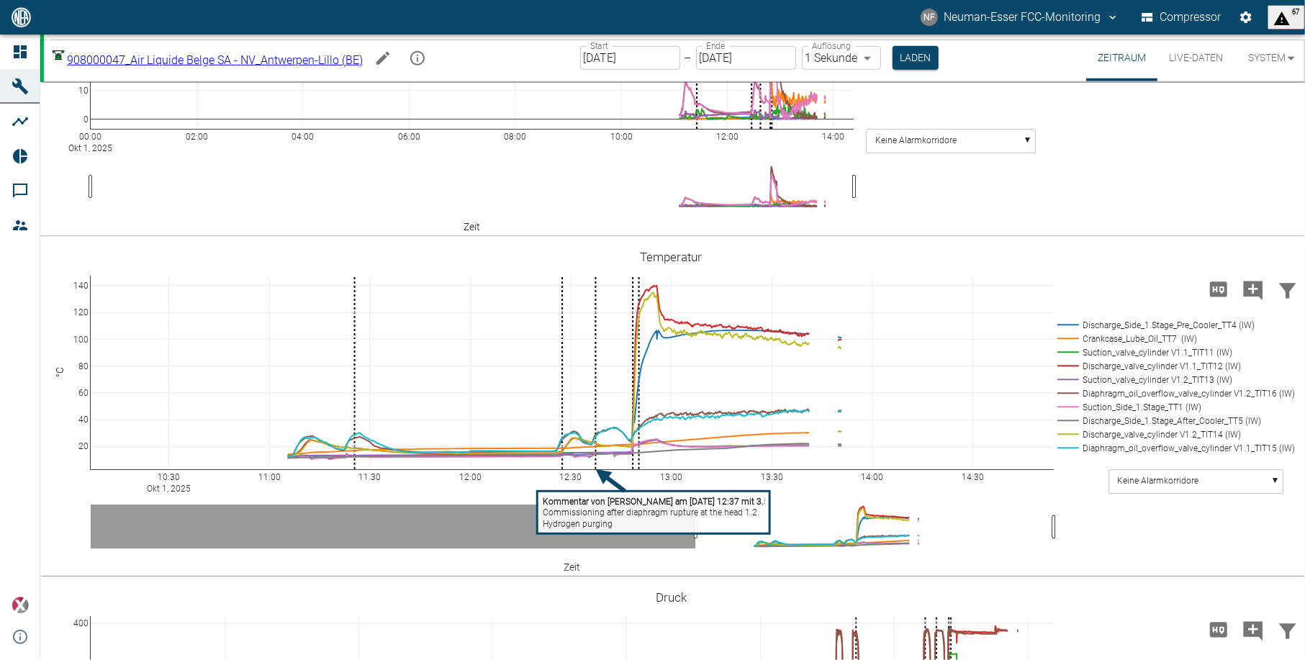
drag, startPoint x: 1045, startPoint y: 474, endPoint x: 1179, endPoint y: 507, distance: 137.3
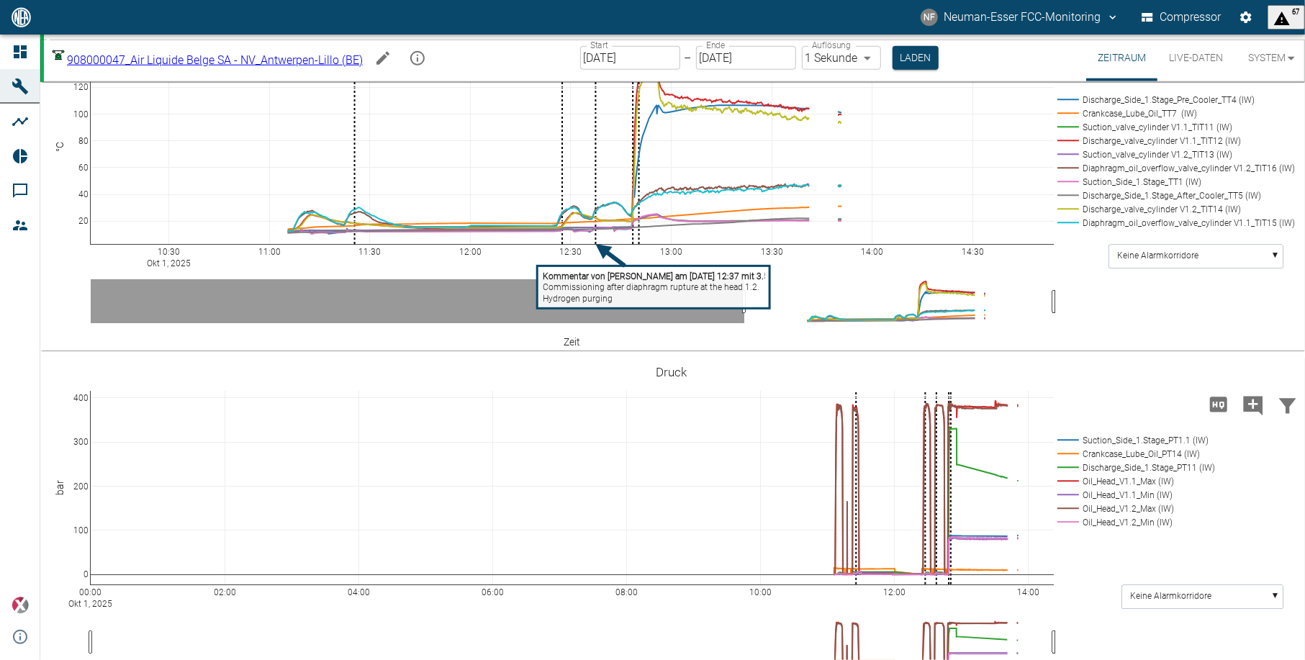
scroll to position [1248, 0]
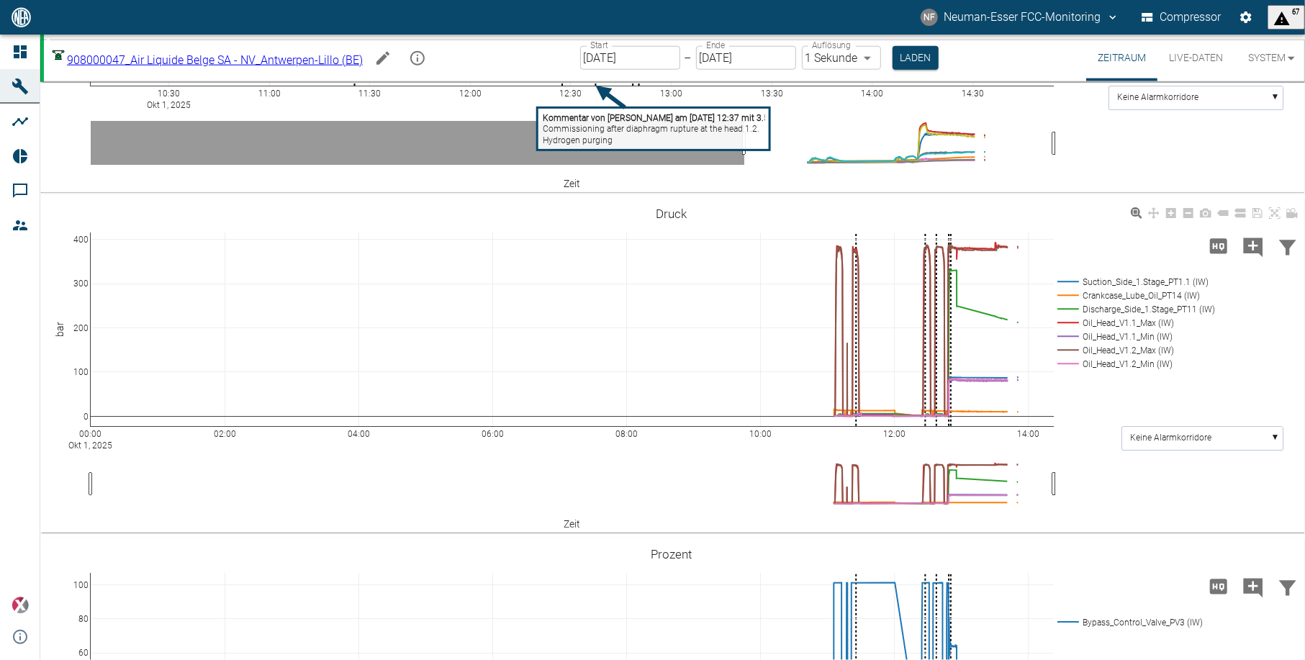
drag, startPoint x: 110, startPoint y: 441, endPoint x: 84, endPoint y: 435, distance: 27.4
click at [84, 435] on div "00:00 Okt 1, 2025 02:00 04:00 06:00 08:00 10:00 12:00 14:00 0 100 200 300 400 S…" at bounding box center [671, 366] width 1262 height 324
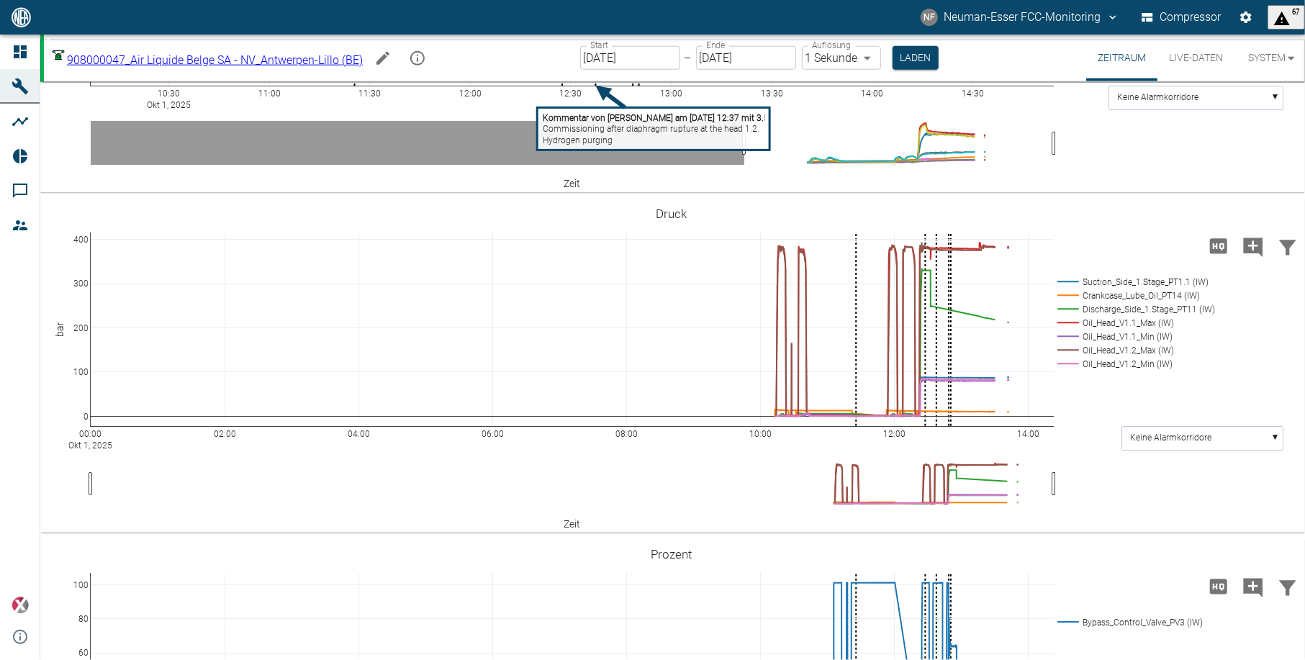
drag, startPoint x: 131, startPoint y: 436, endPoint x: -8, endPoint y: 432, distance: 139.0
click at [0, 432] on html "NF Neuman-Esser FCC-Monitoring Compressor 67 Dashboard Maschinen Analysen Repor…" at bounding box center [652, 330] width 1305 height 660
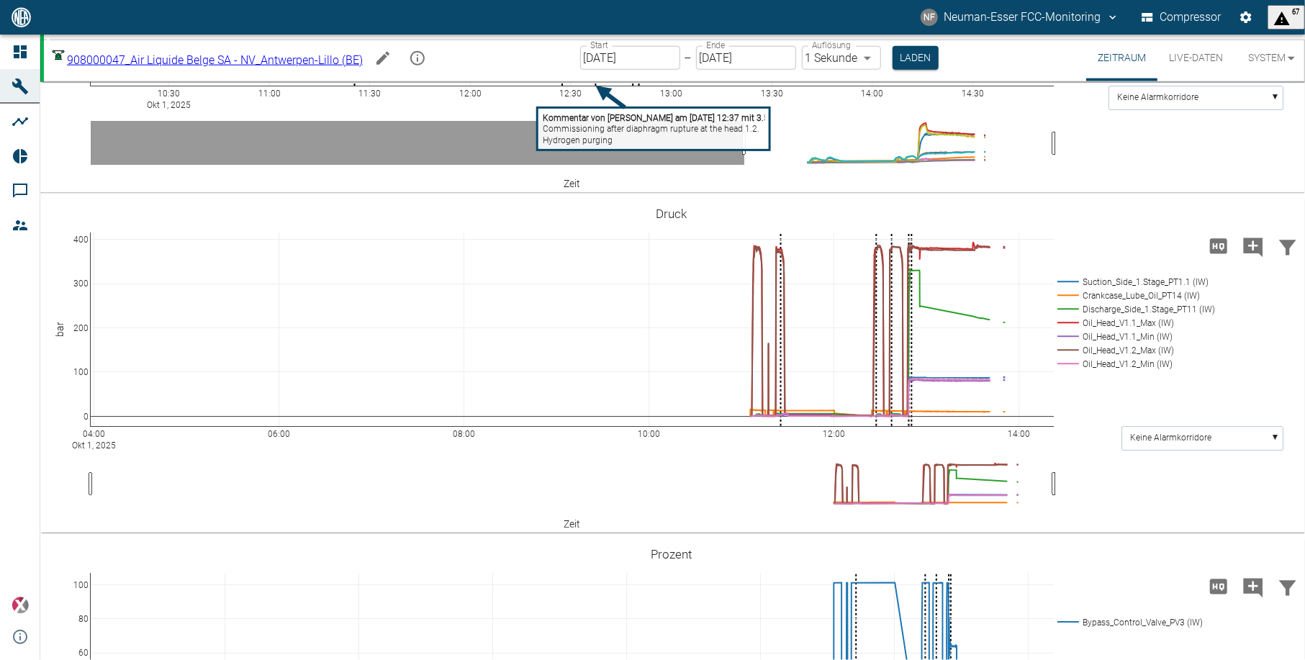
drag, startPoint x: 127, startPoint y: 436, endPoint x: -37, endPoint y: 461, distance: 166.7
click at [0, 461] on html "NF Neuman-Esser FCC-Monitoring Compressor 67 Dashboard Maschinen Analysen Repor…" at bounding box center [652, 330] width 1305 height 660
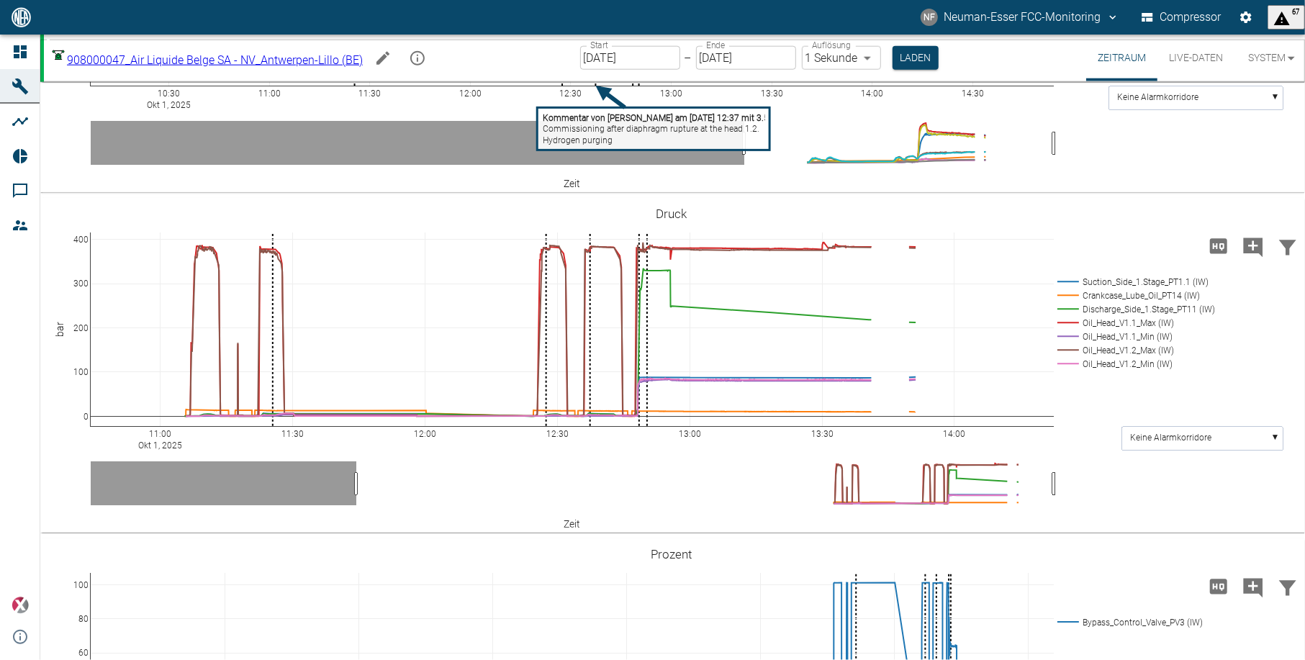
drag, startPoint x: 150, startPoint y: 436, endPoint x: -107, endPoint y: 462, distance: 257.6
click at [0, 462] on html "NF Neuman-Esser FCC-Monitoring Compressor 67 Dashboard Maschinen Analysen Repor…" at bounding box center [652, 330] width 1305 height 660
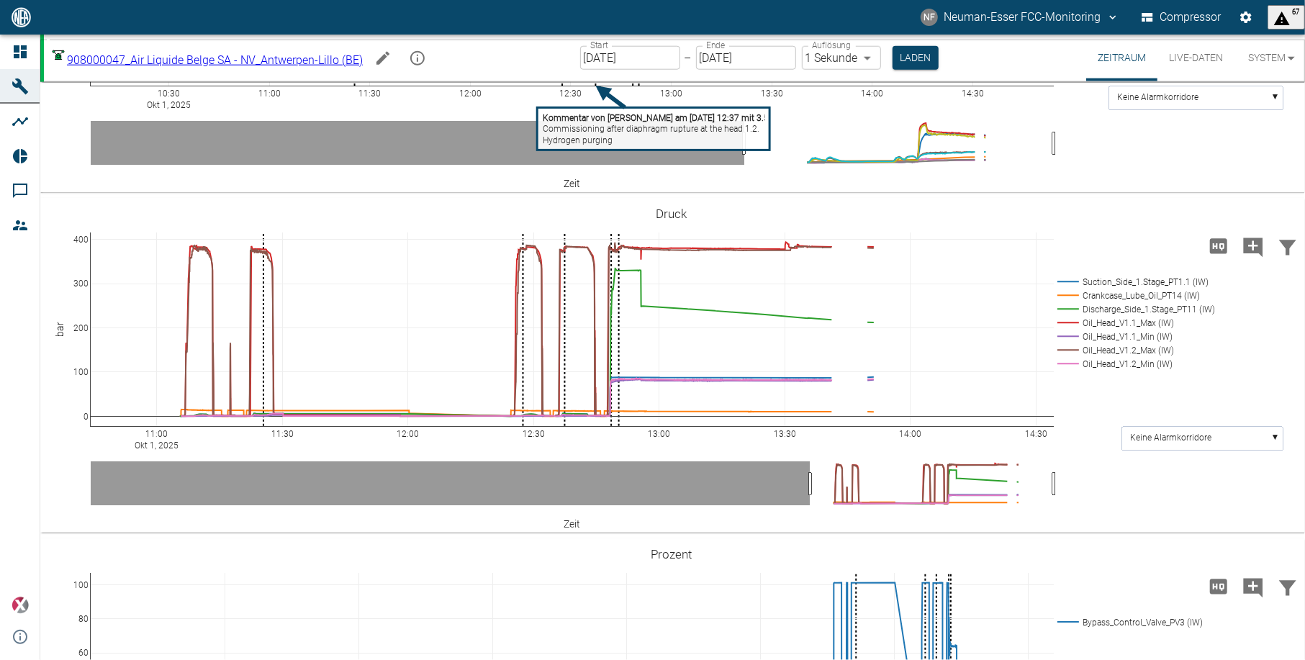
drag, startPoint x: 1024, startPoint y: 428, endPoint x: 975, endPoint y: 433, distance: 49.2
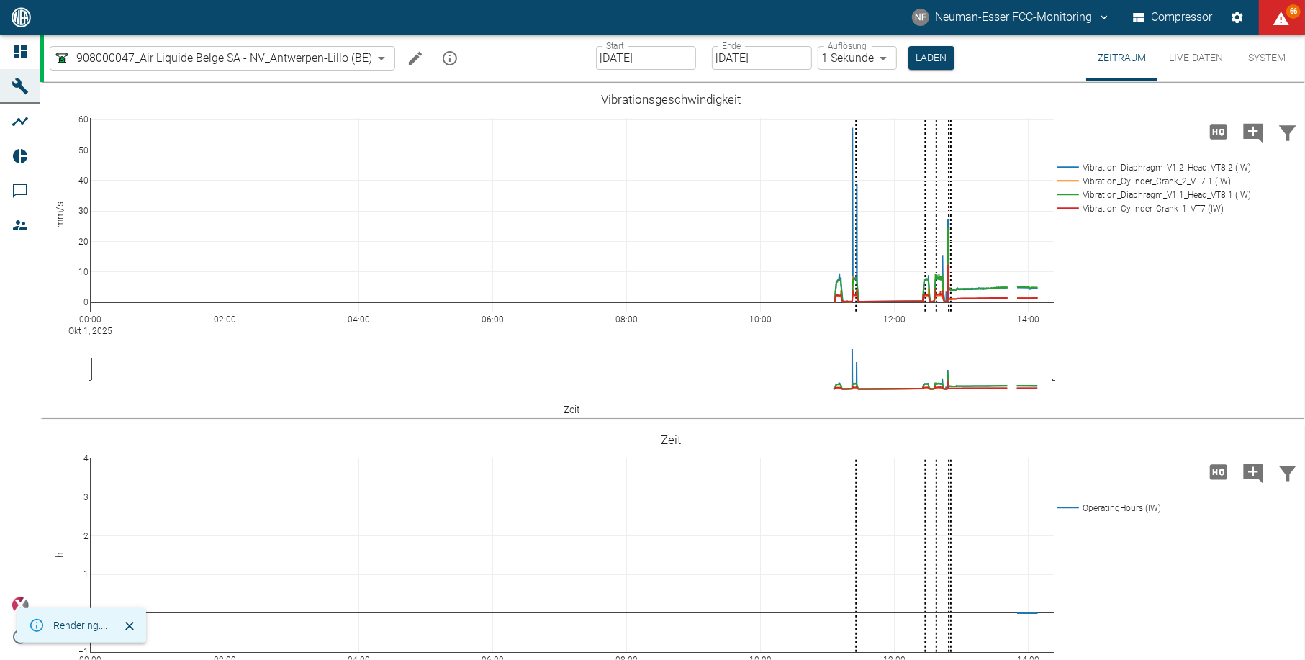
scroll to position [1248, 0]
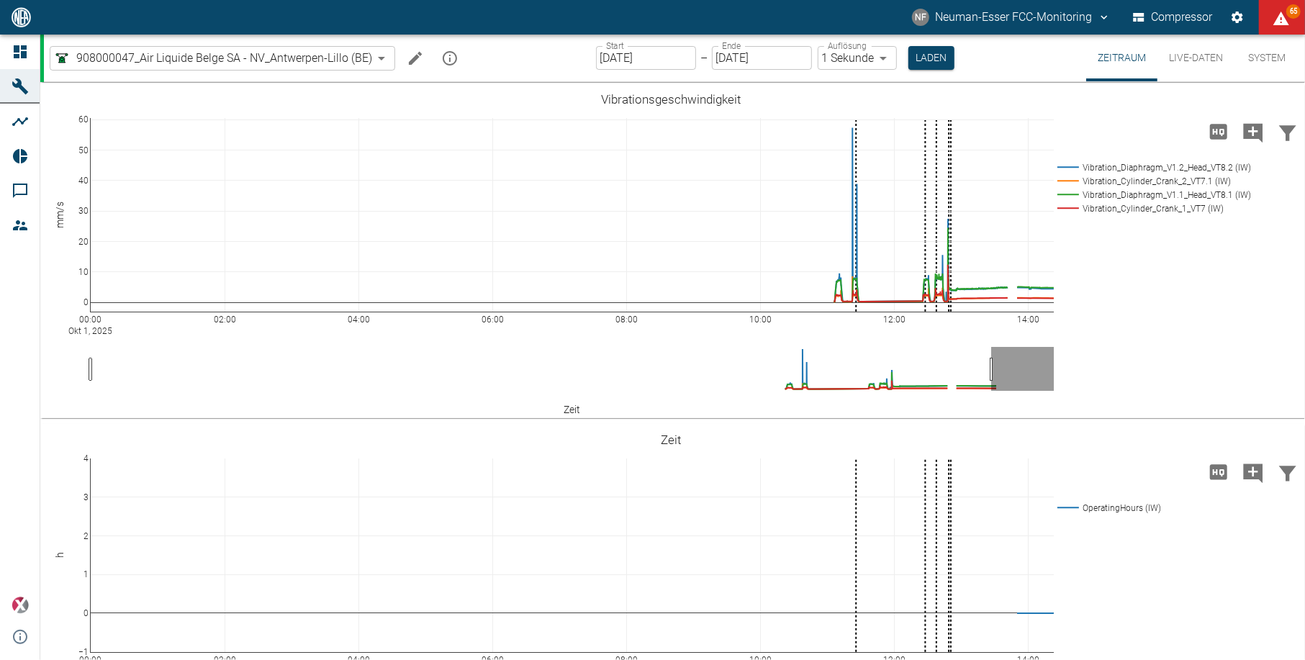
scroll to position [1248, 0]
